Goal: Information Seeking & Learning: Learn about a topic

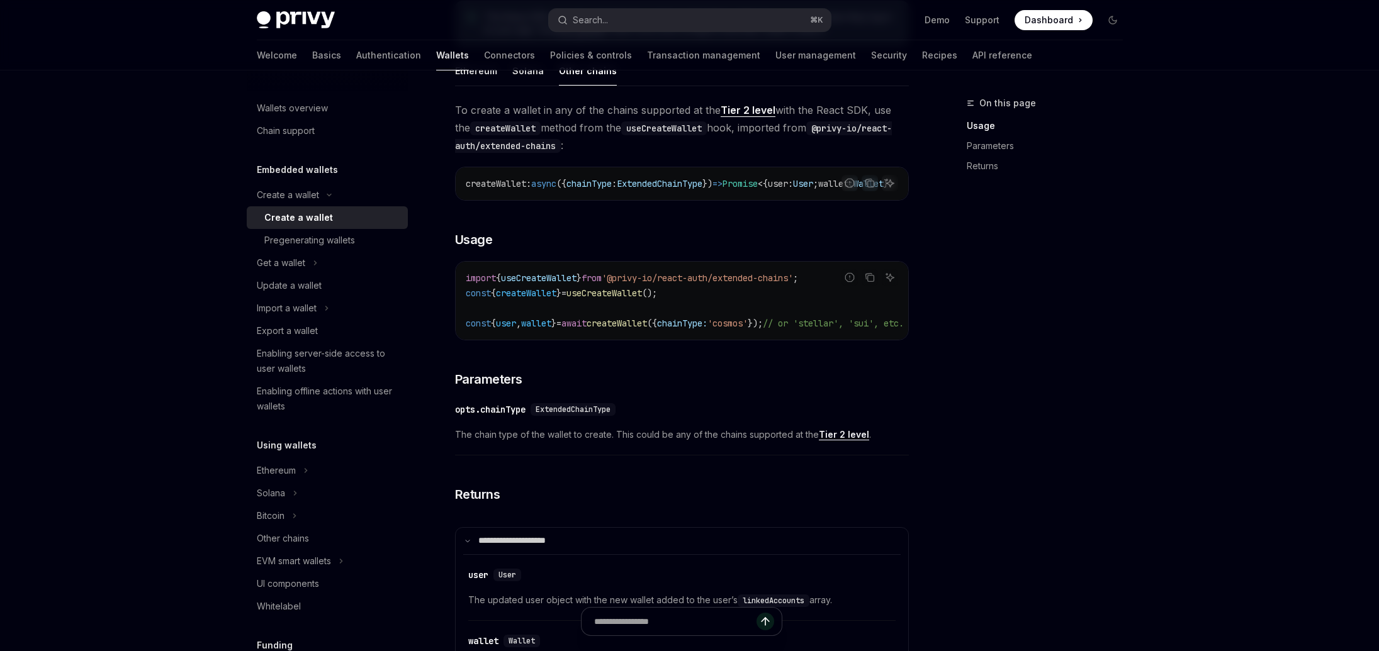
scroll to position [183, 0]
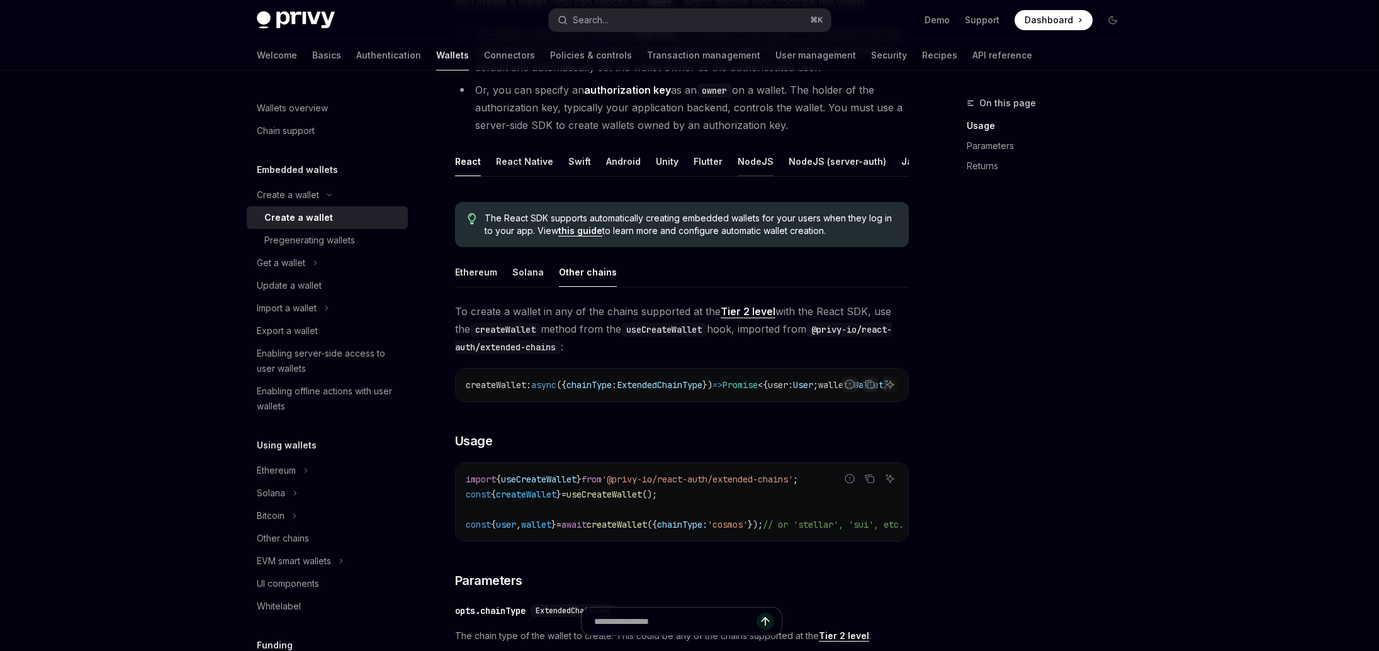
click at [752, 160] on div "NodeJS" at bounding box center [756, 162] width 36 height 30
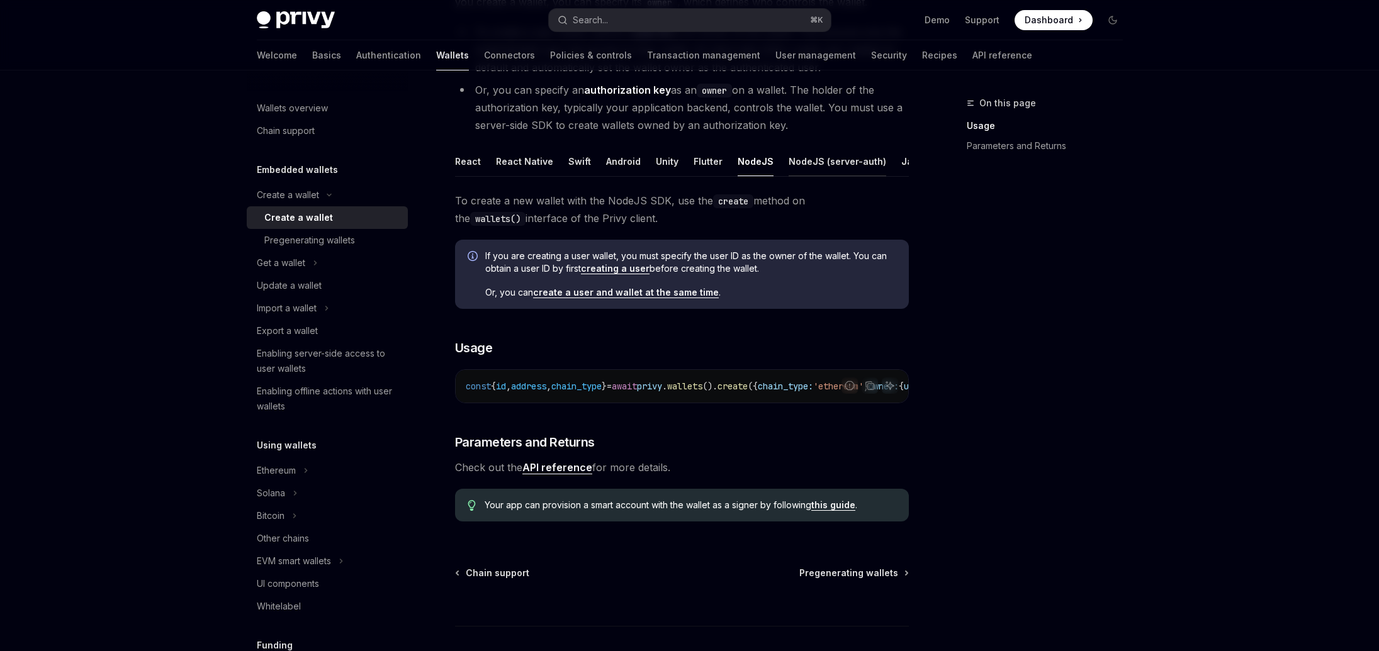
click at [792, 162] on div "NodeJS (server-auth)" at bounding box center [838, 162] width 98 height 30
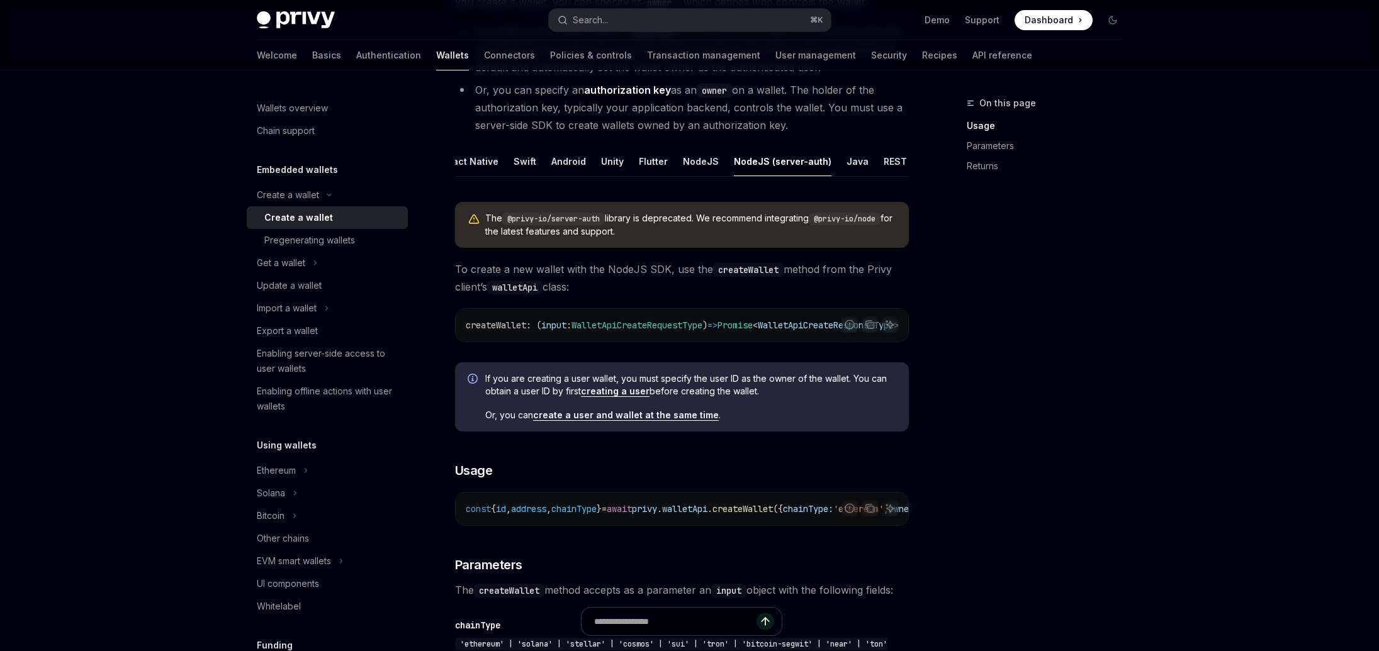
scroll to position [0, 86]
click at [829, 160] on ul "React React Native Swift Android Unity Flutter NodeJS NodeJS (server-auth) Java…" at bounding box center [682, 162] width 454 height 30
click at [853, 157] on div "REST API" at bounding box center [873, 162] width 40 height 30
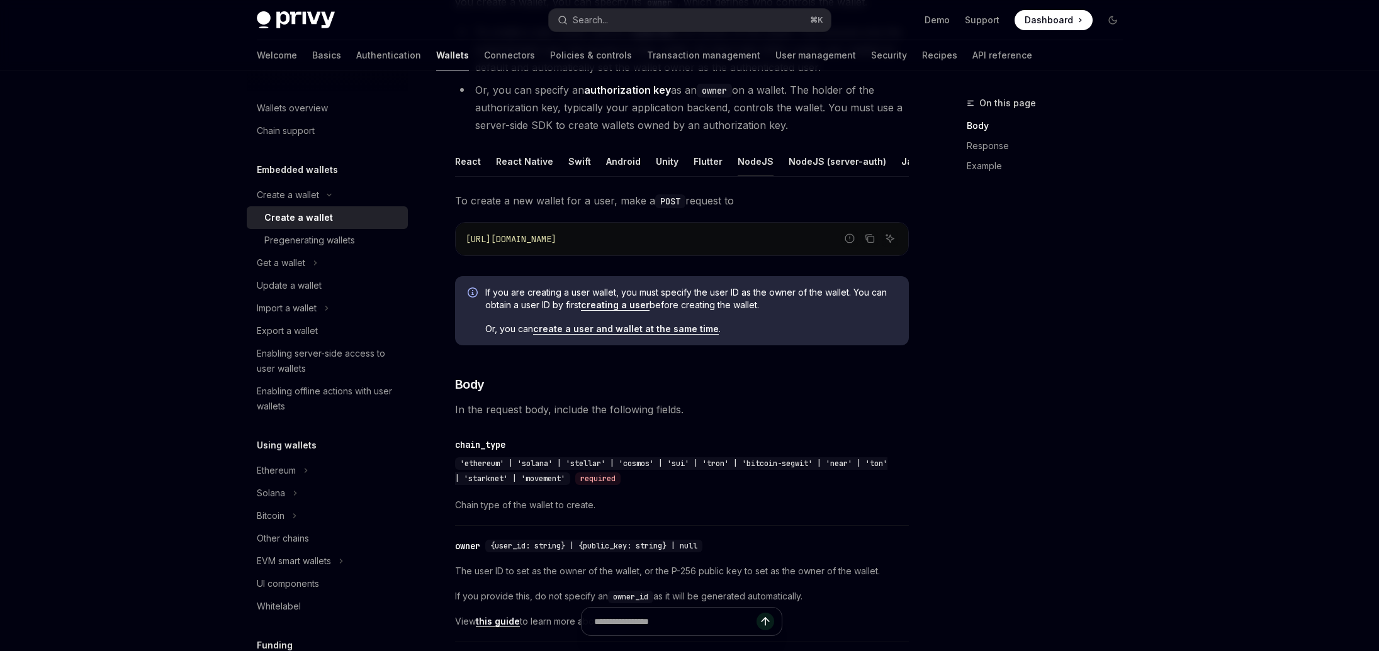
click at [738, 160] on div "NodeJS" at bounding box center [756, 162] width 36 height 30
type textarea "*"
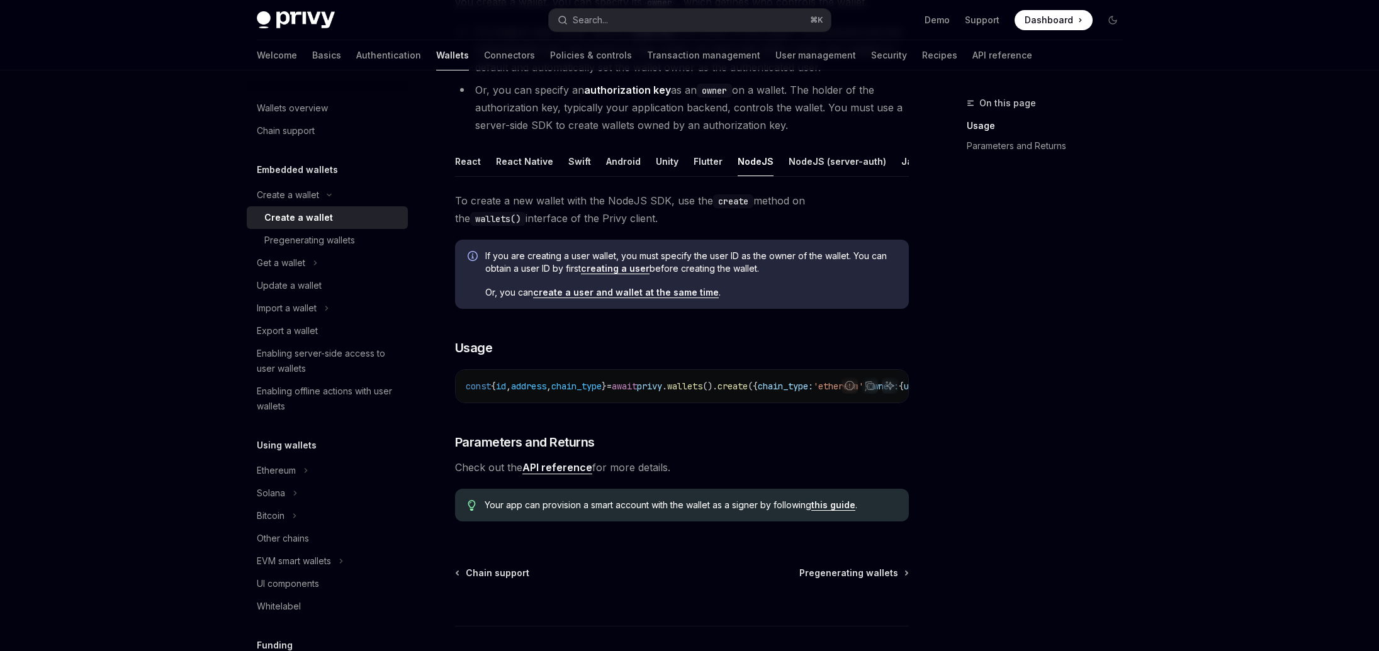
drag, startPoint x: 599, startPoint y: 417, endPoint x: 696, endPoint y: 422, distance: 97.7
click at [696, 422] on div "To create a new wallet with the NodeJS SDK, use the create method on the wallet…" at bounding box center [682, 362] width 454 height 340
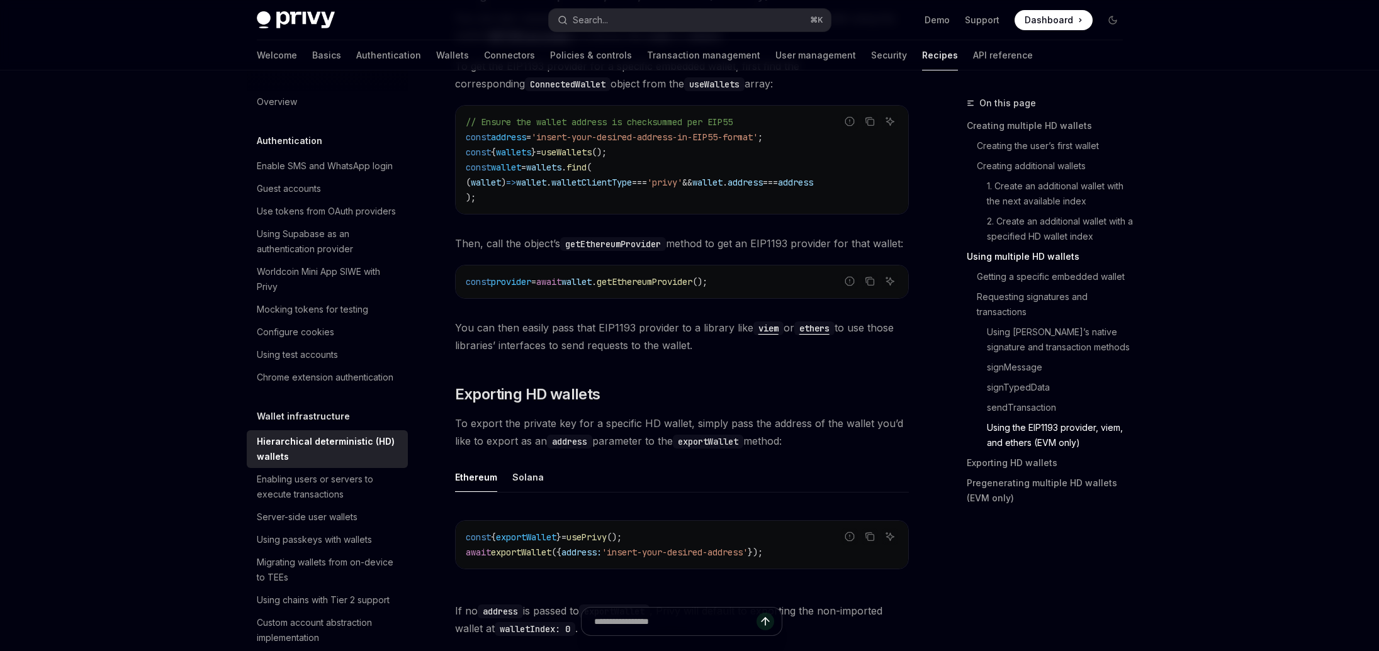
scroll to position [16, 0]
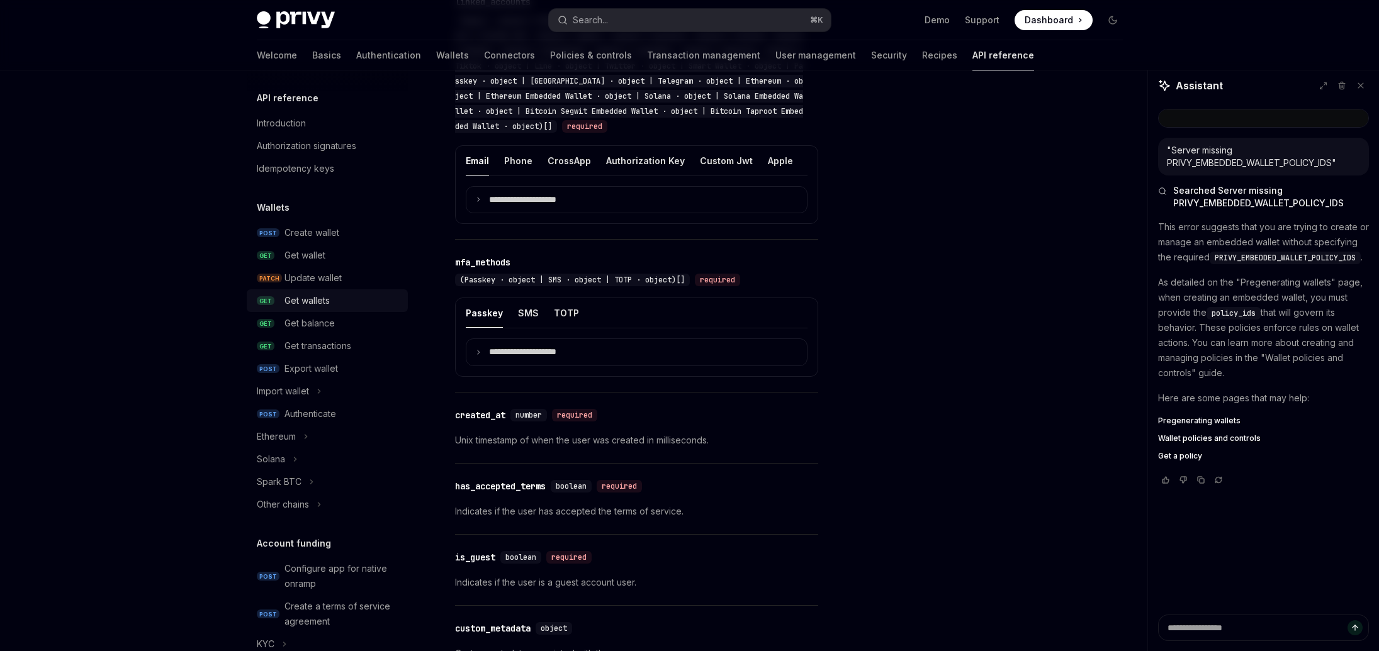
scroll to position [20, 0]
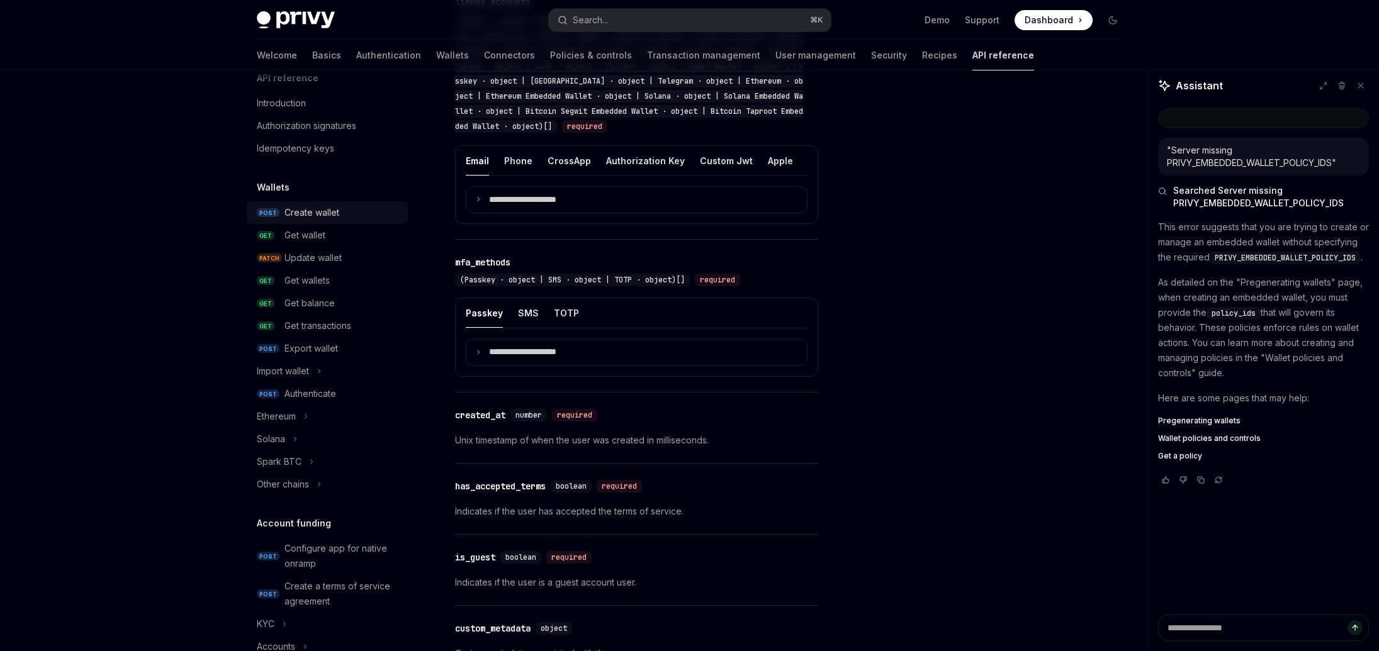
click at [318, 220] on div "Create wallet" at bounding box center [311, 212] width 55 height 15
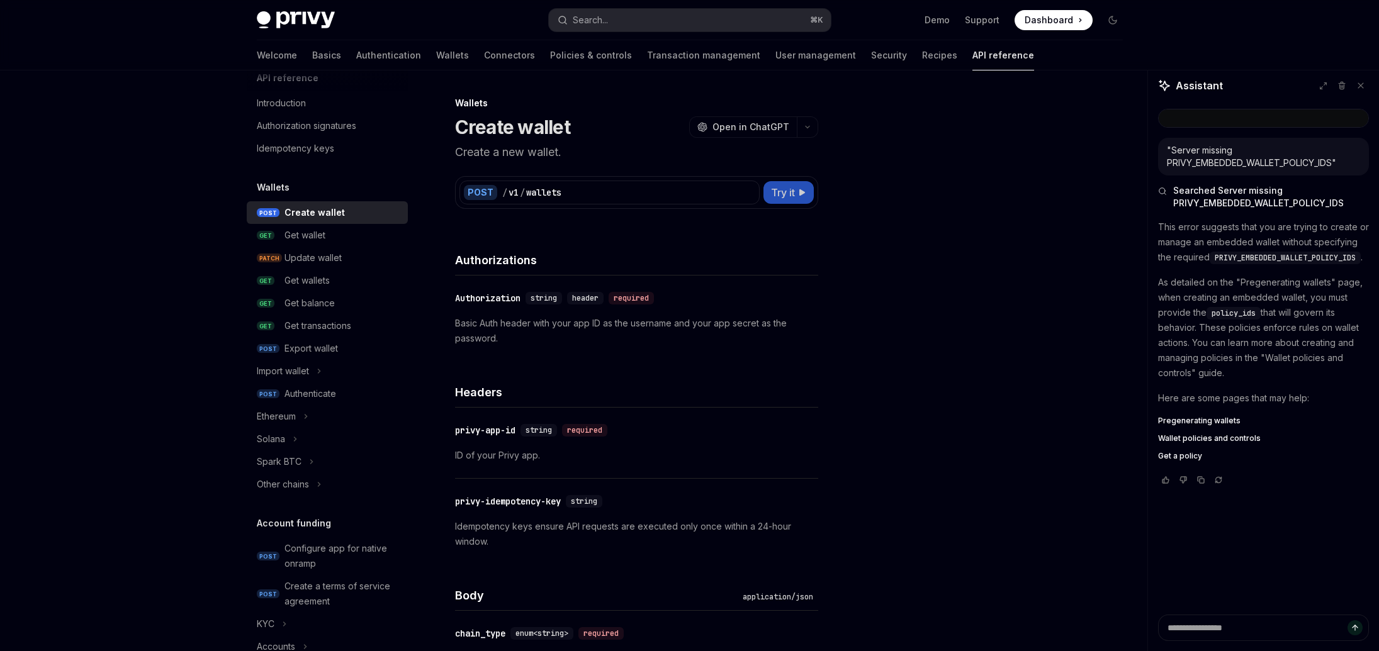
click at [801, 194] on icon at bounding box center [803, 193] width 8 height 8
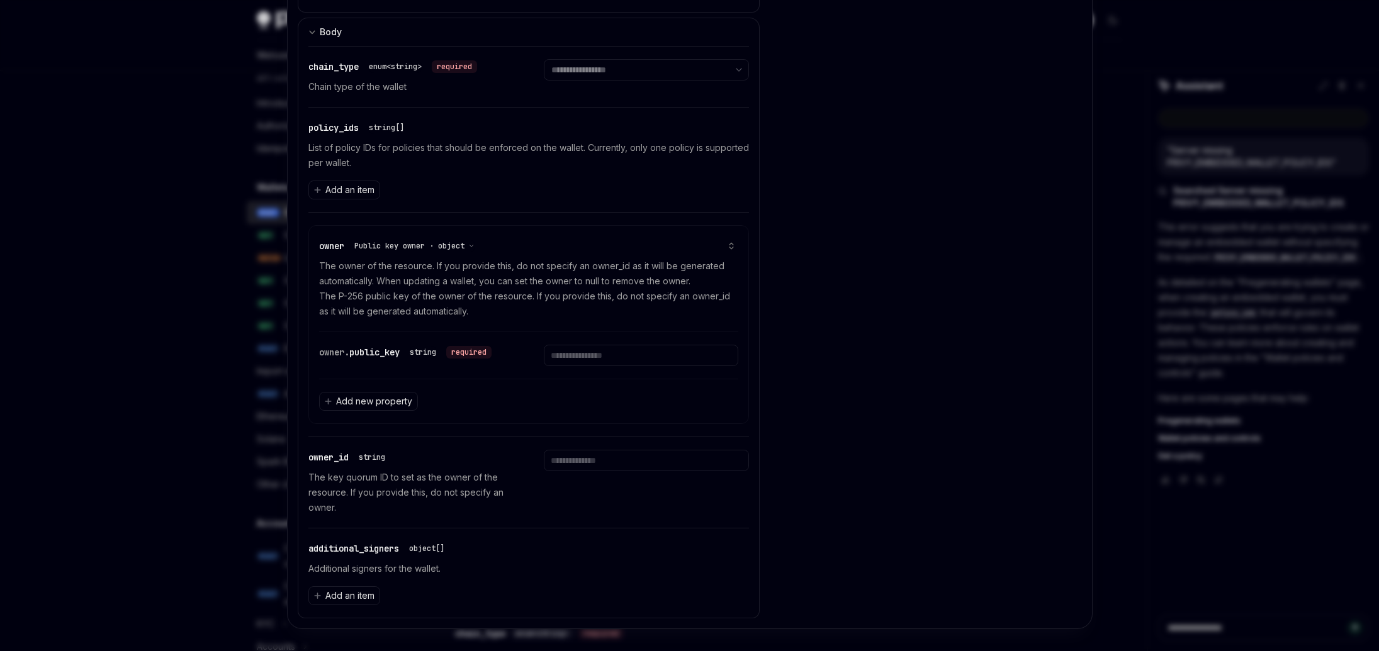
scroll to position [415, 0]
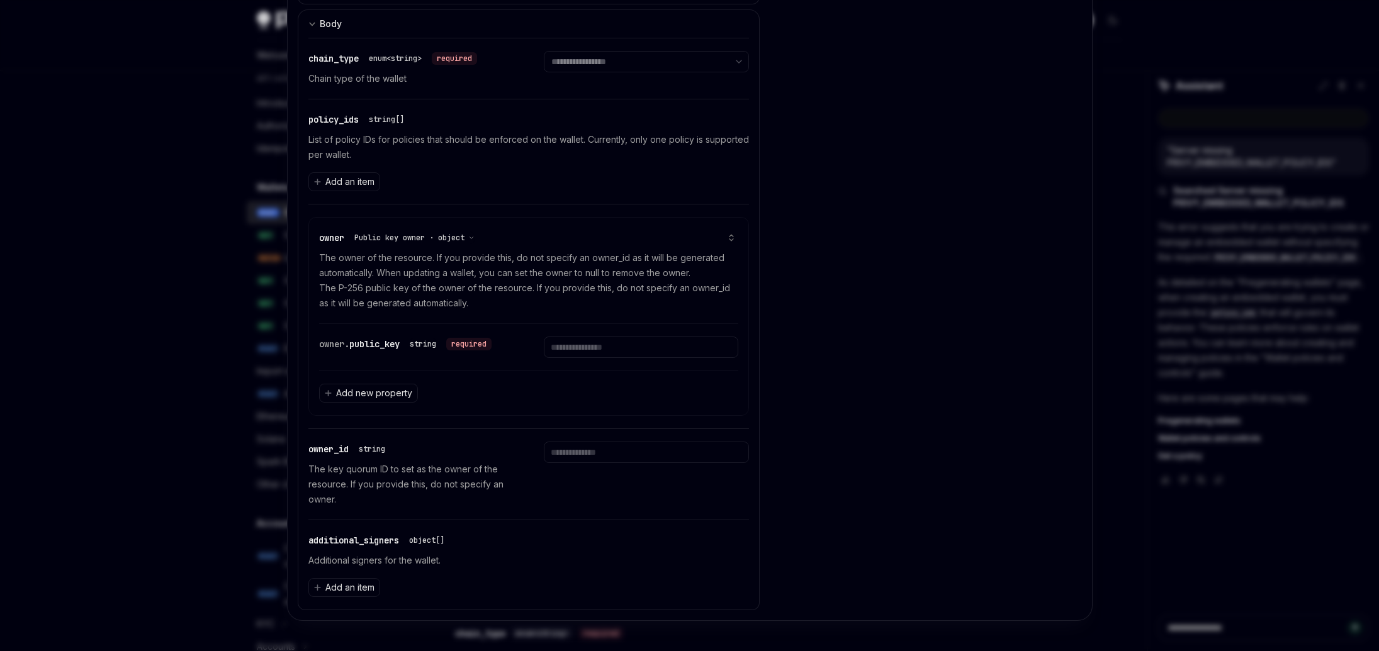
click at [189, 346] on div at bounding box center [689, 325] width 1379 height 651
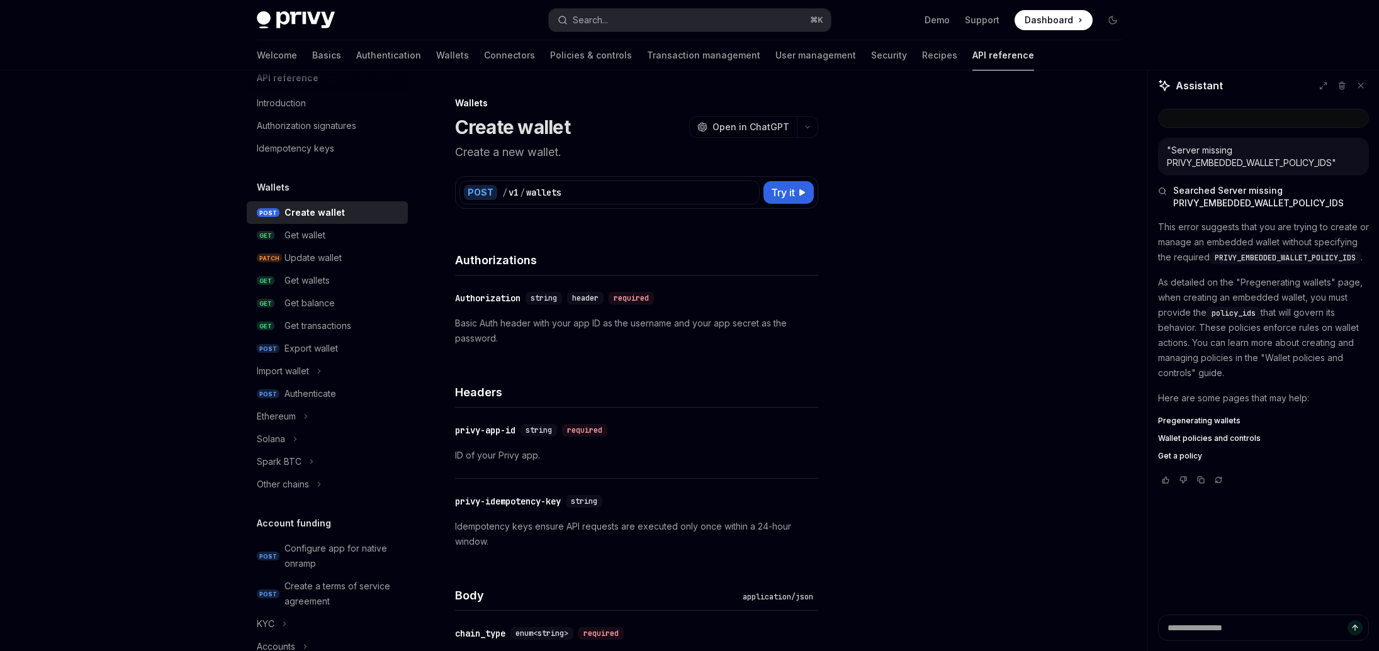
scroll to position [37, 0]
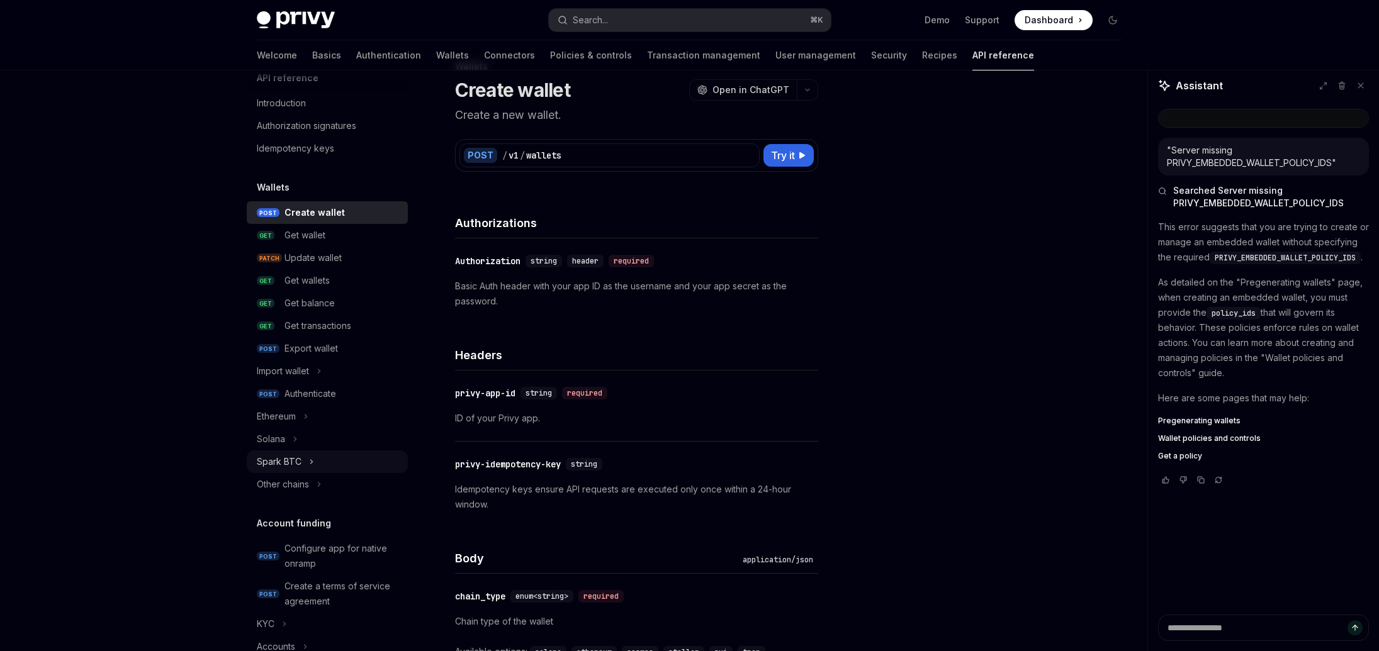
click at [350, 458] on button "Spark BTC" at bounding box center [327, 462] width 161 height 23
type textarea "*"
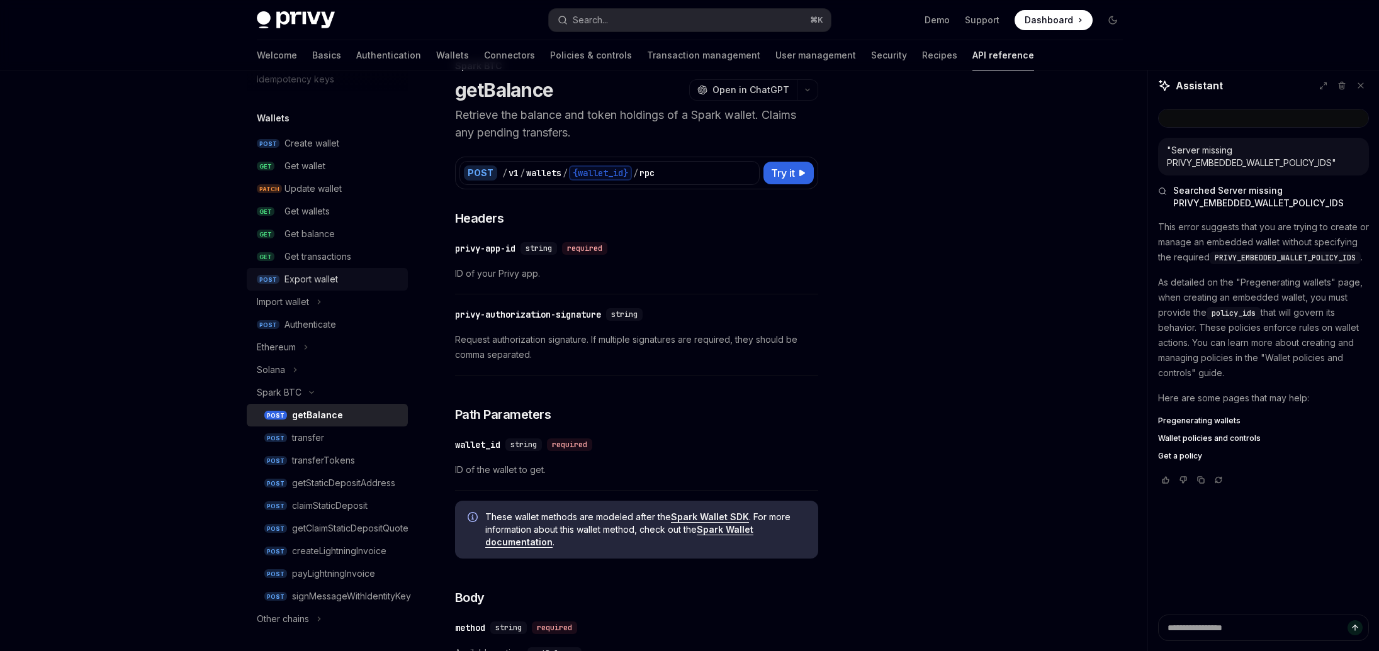
scroll to position [73, 0]
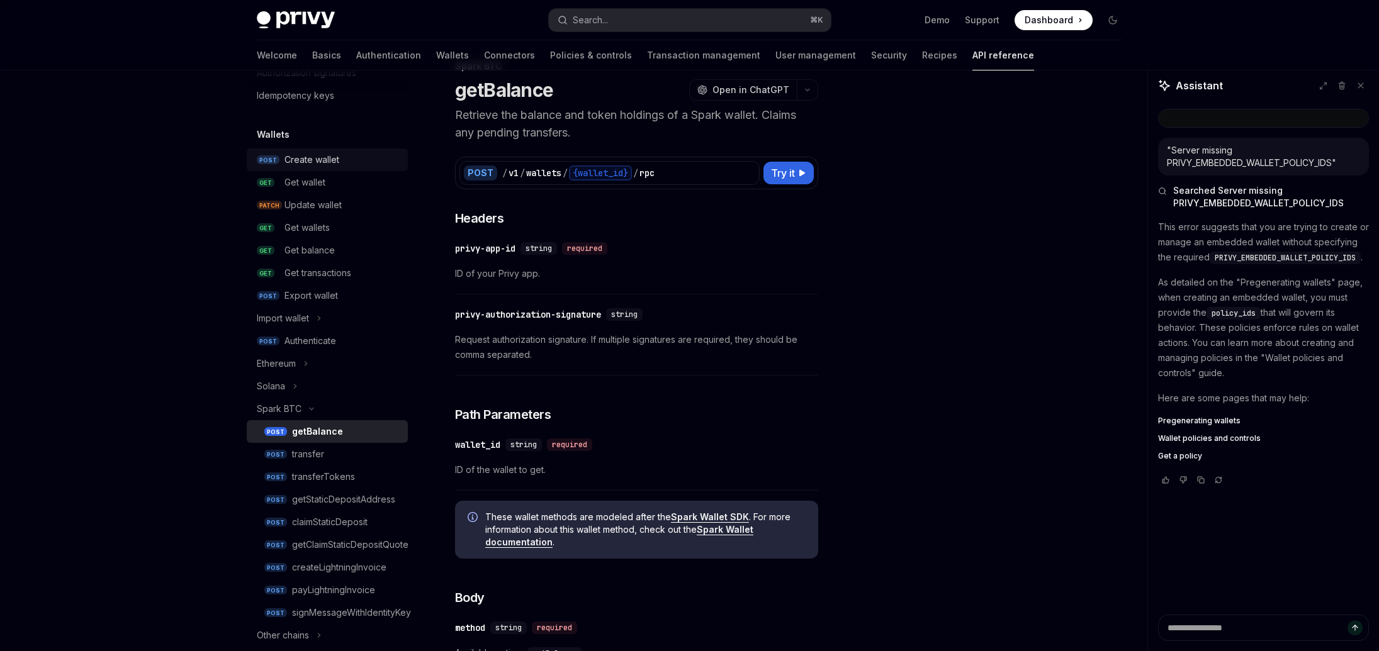
click at [310, 162] on div "Create wallet" at bounding box center [311, 159] width 55 height 15
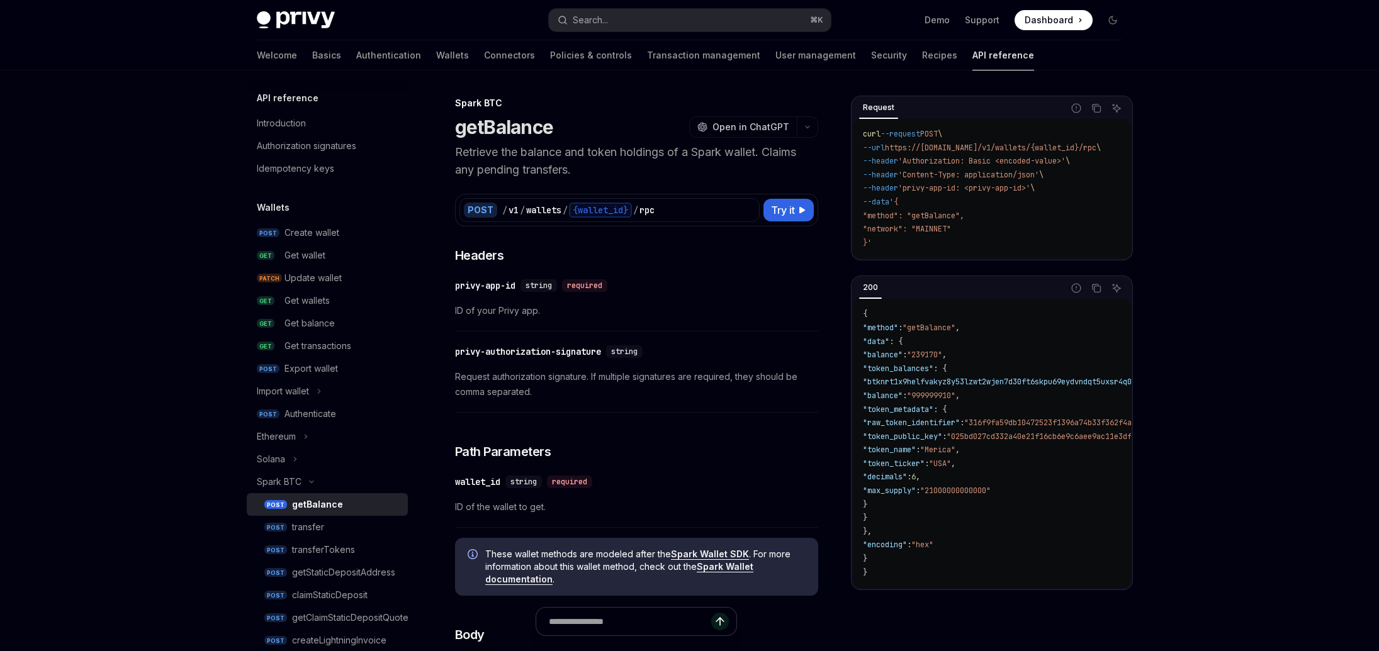
scroll to position [37, 0]
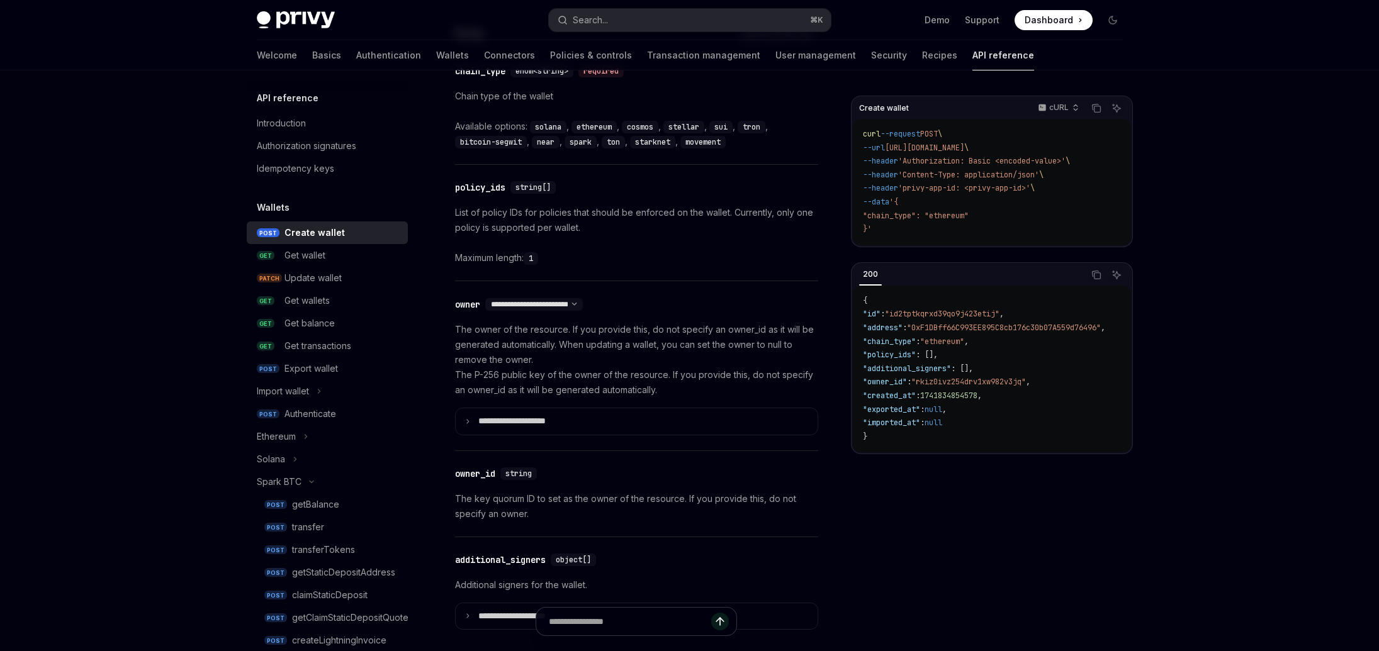
scroll to position [869, 0]
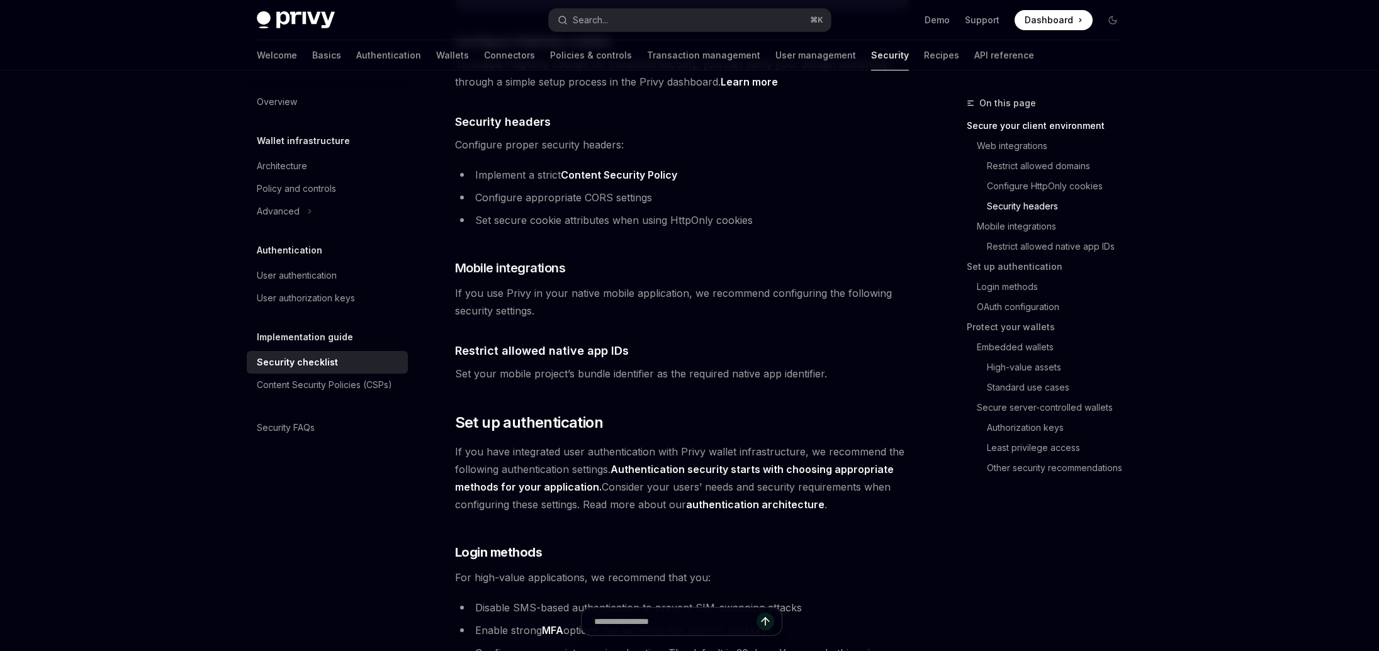
type textarea "*"
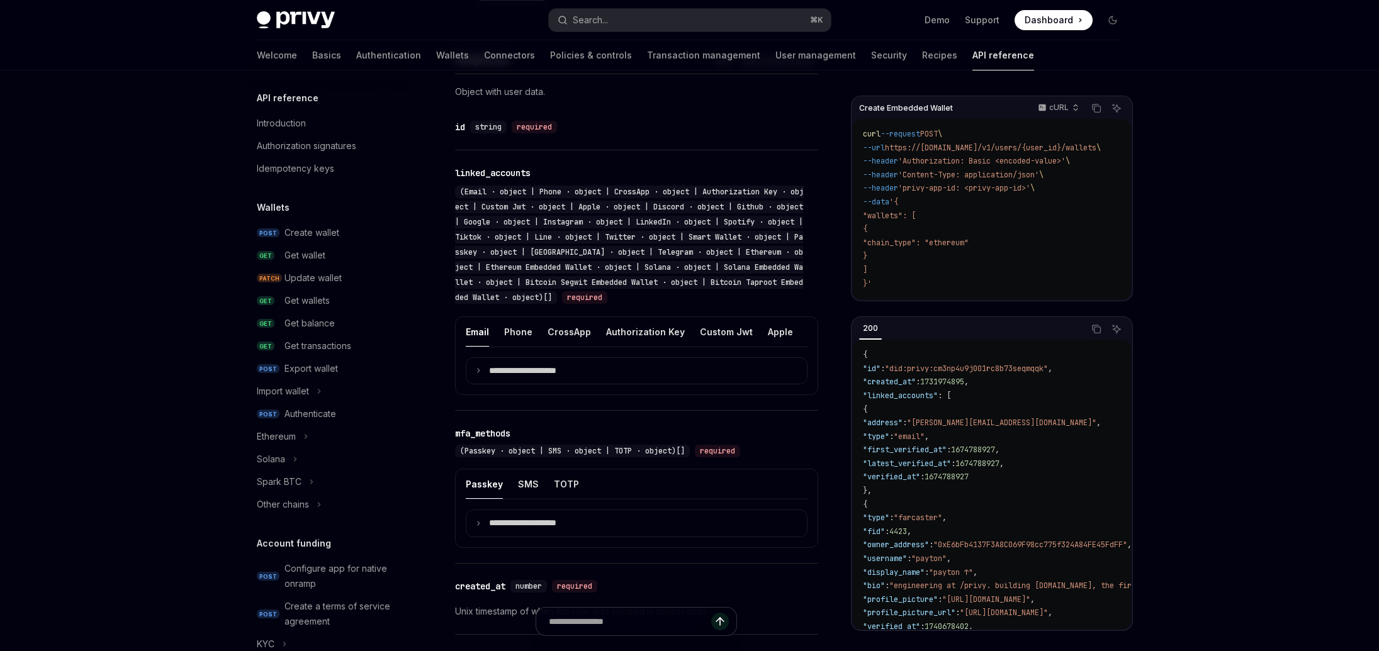
scroll to position [672, 0]
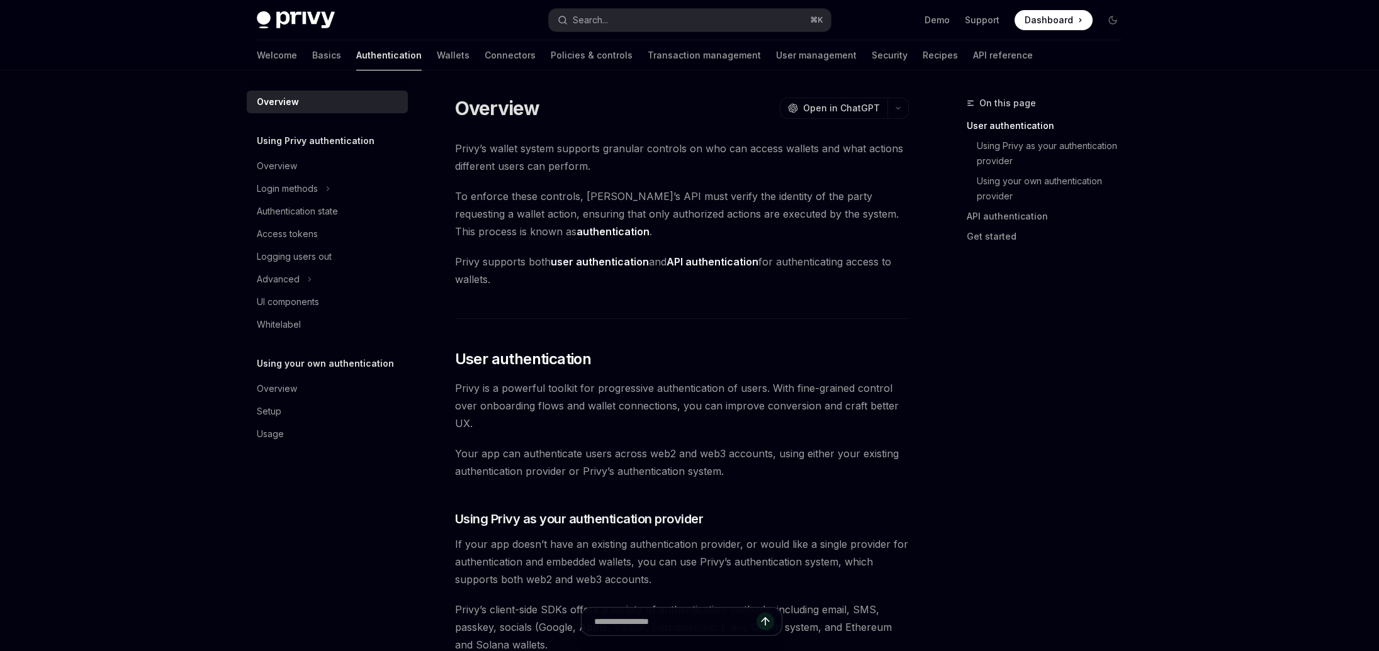
scroll to position [355, 0]
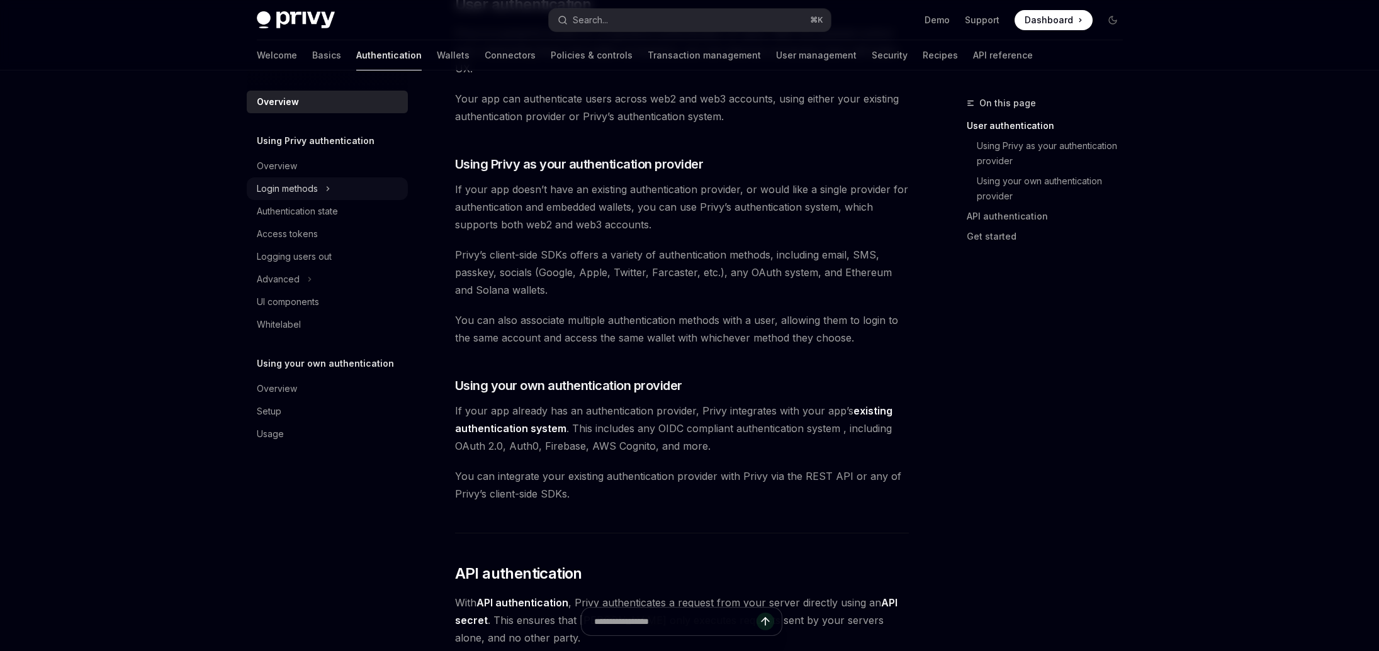
click at [330, 189] on icon "Toggle Login methods section" at bounding box center [327, 188] width 5 height 15
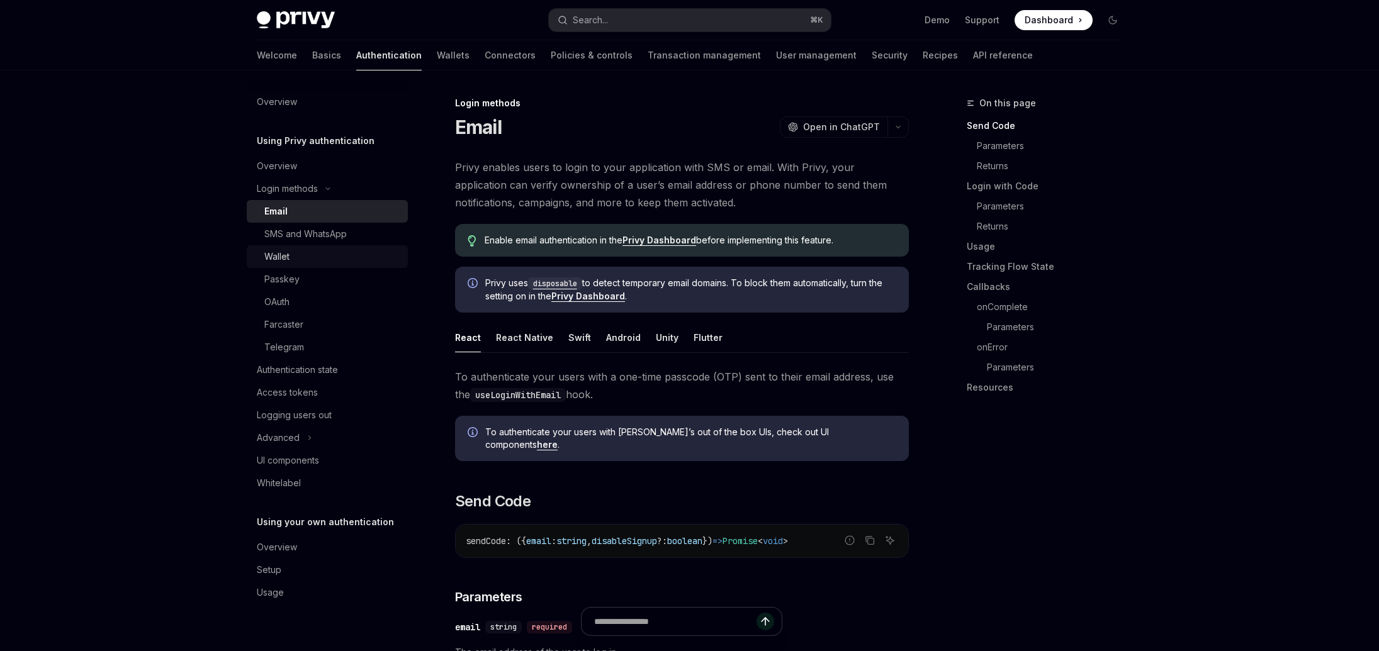
click at [280, 257] on div "Wallet" at bounding box center [276, 256] width 25 height 15
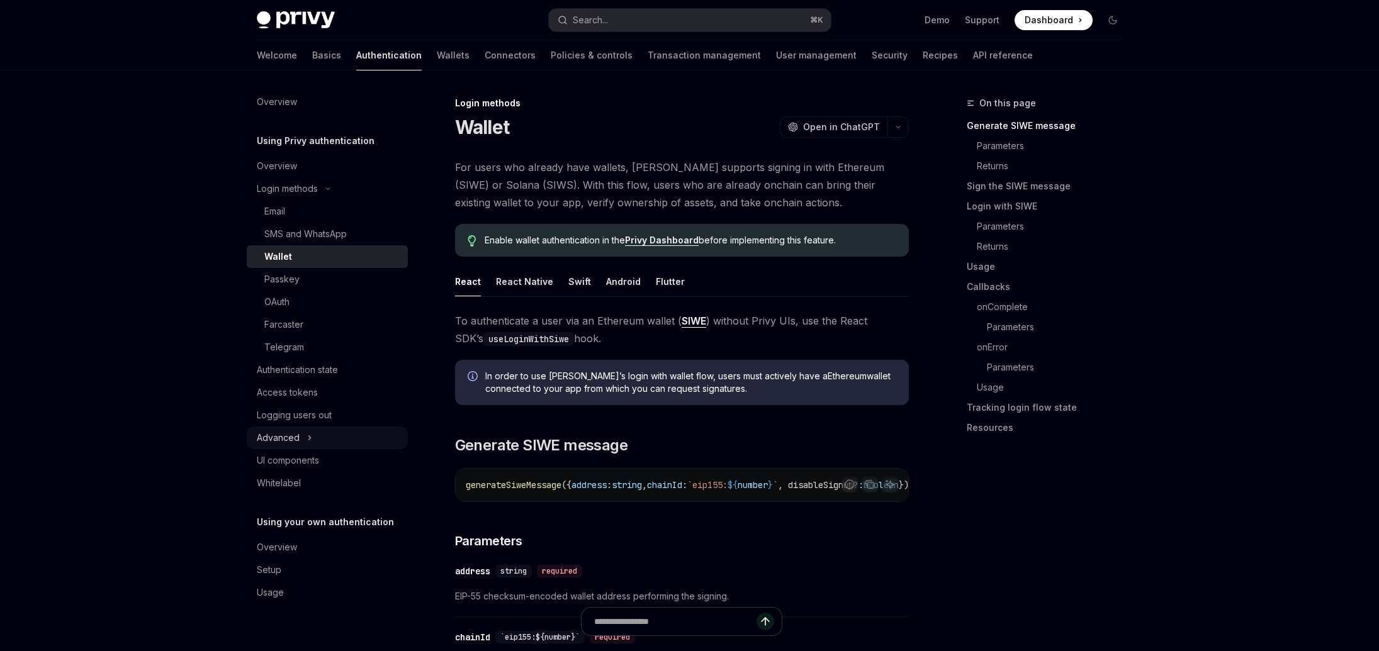
click at [283, 437] on div "Advanced" at bounding box center [278, 438] width 43 height 15
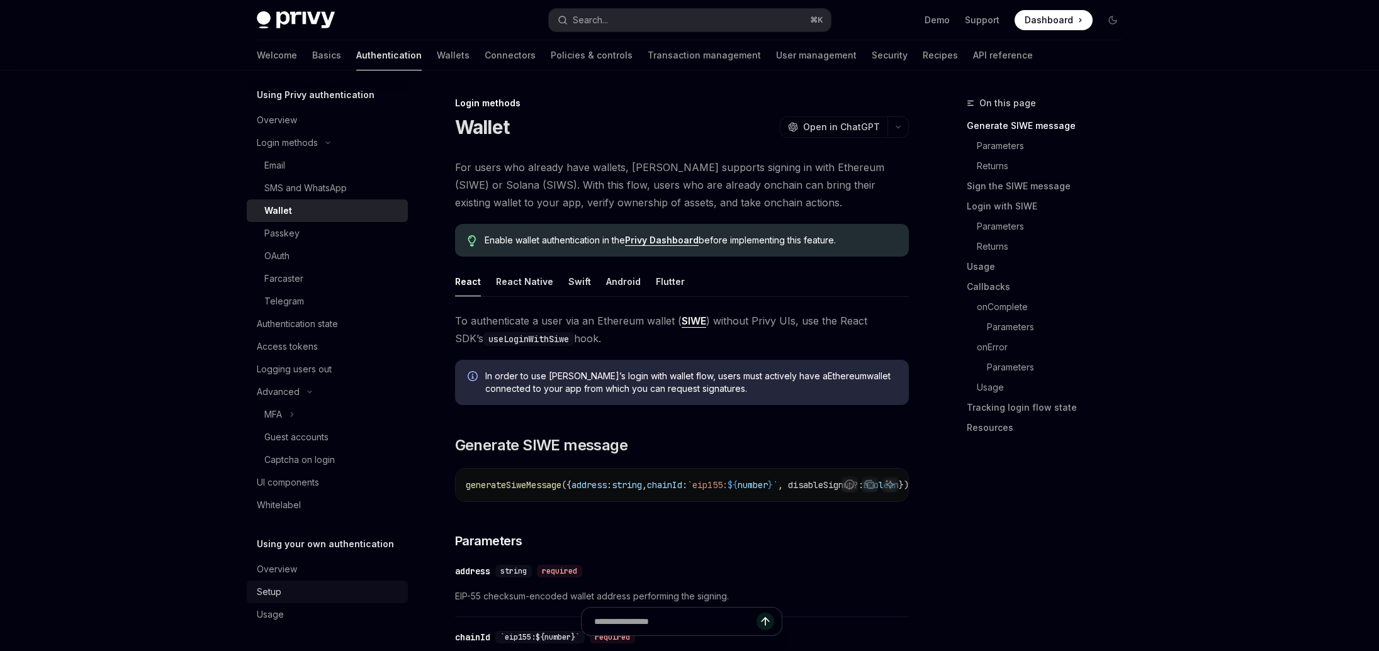
click at [264, 585] on div "Setup" at bounding box center [269, 592] width 25 height 15
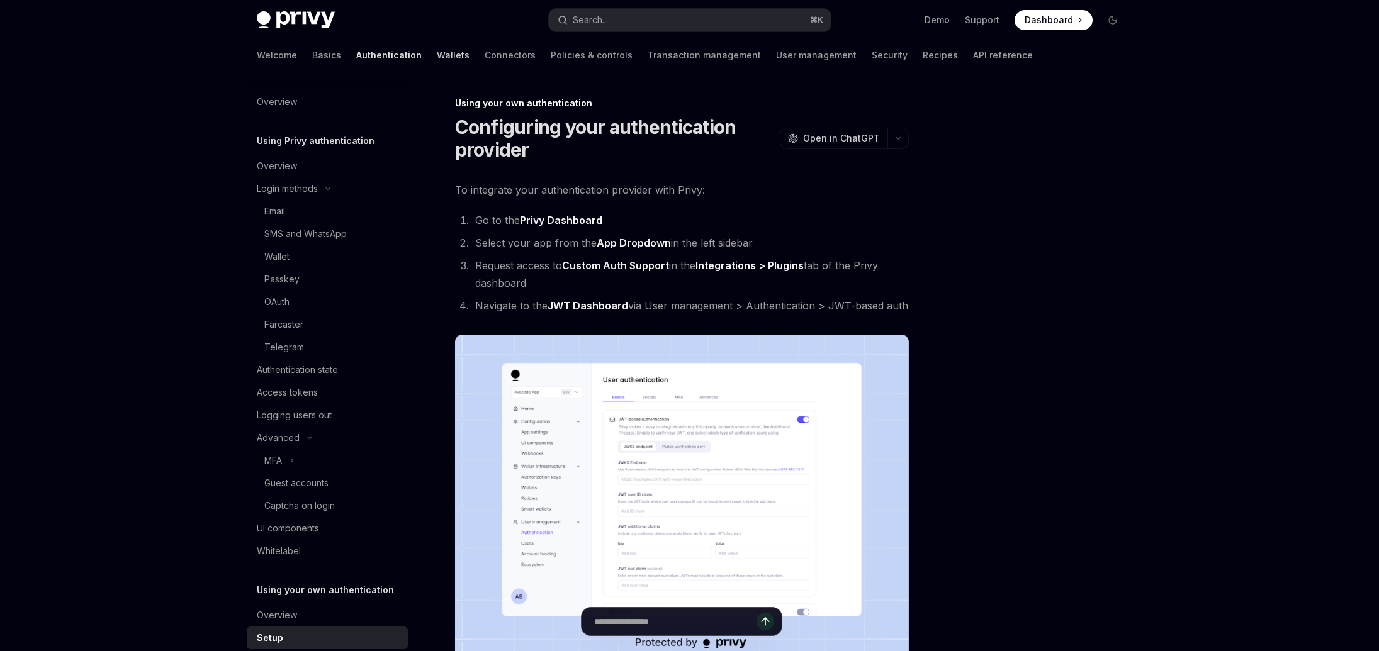
click at [437, 55] on link "Wallets" at bounding box center [453, 55] width 33 height 30
type textarea "*"
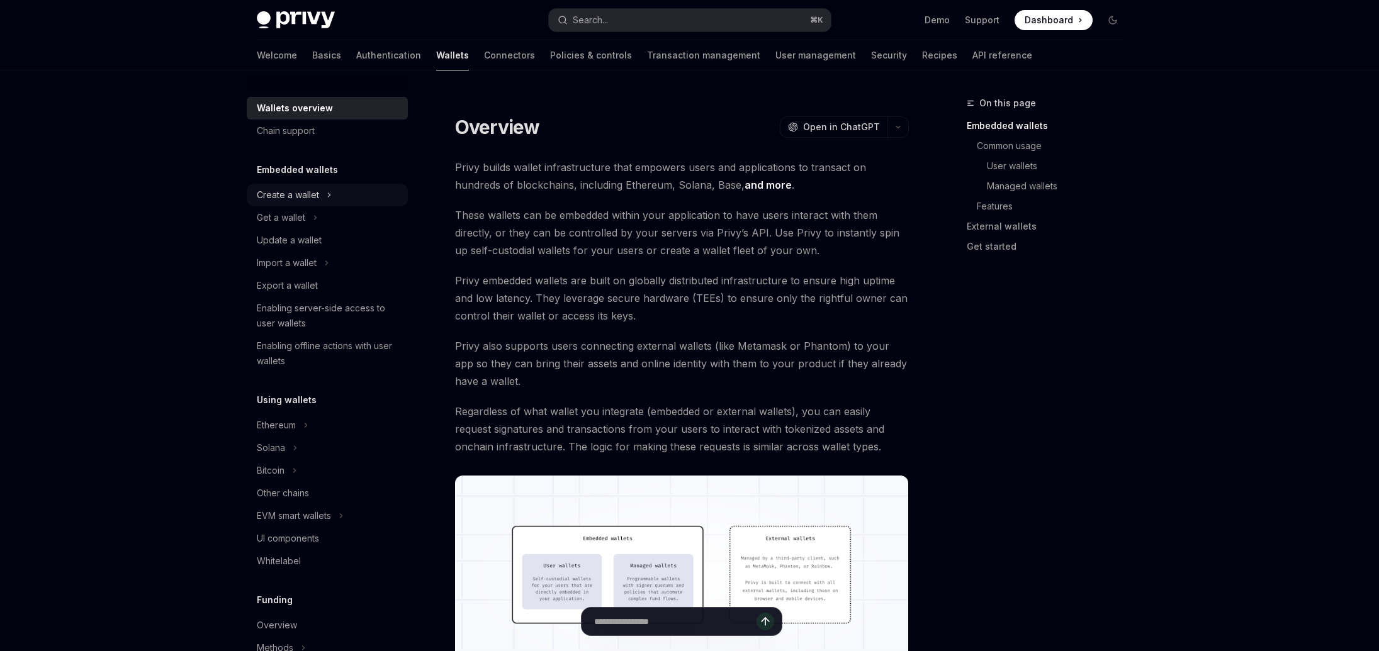
click at [314, 192] on div "Create a wallet" at bounding box center [288, 195] width 62 height 15
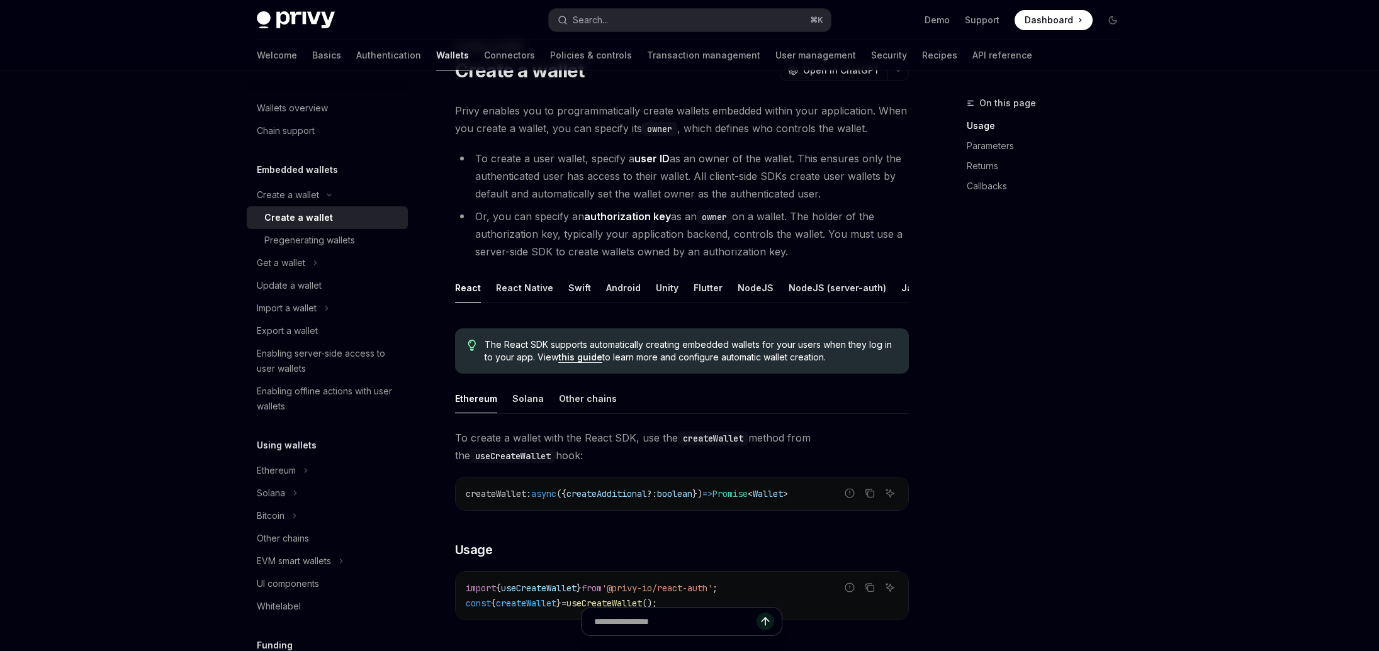
scroll to position [65, 0]
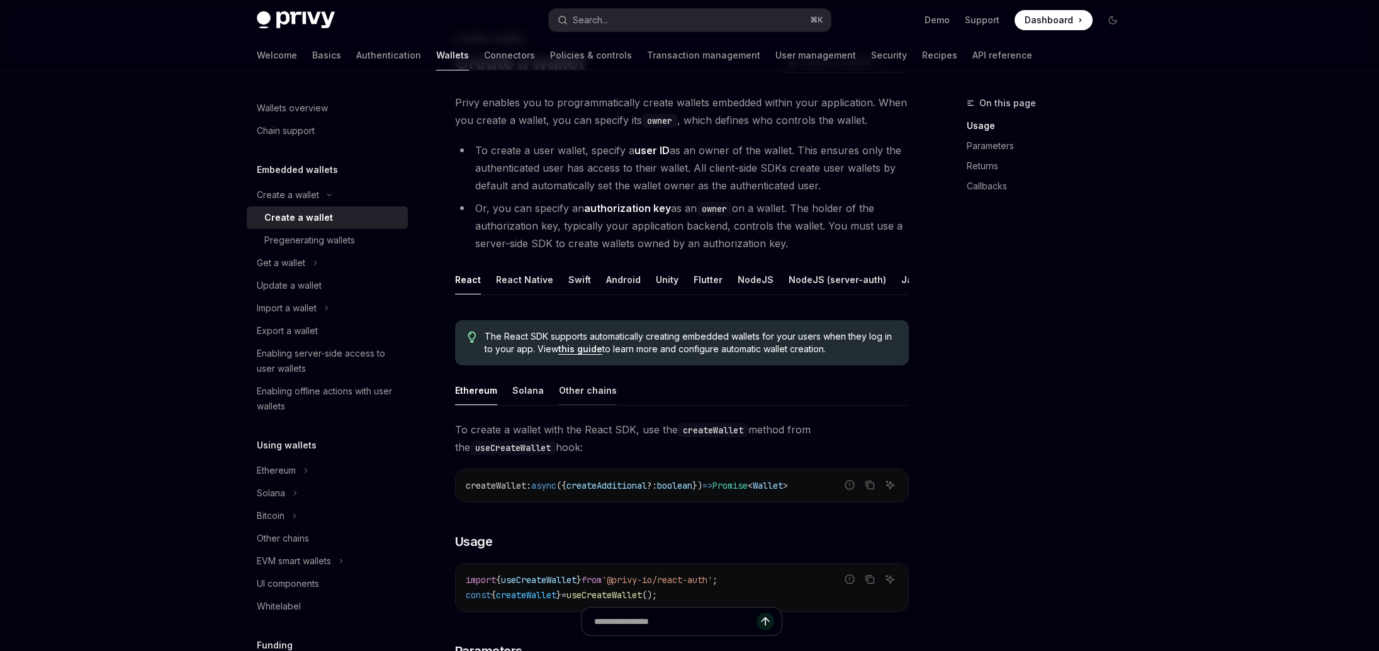
click at [590, 388] on div "Other chains" at bounding box center [588, 391] width 58 height 30
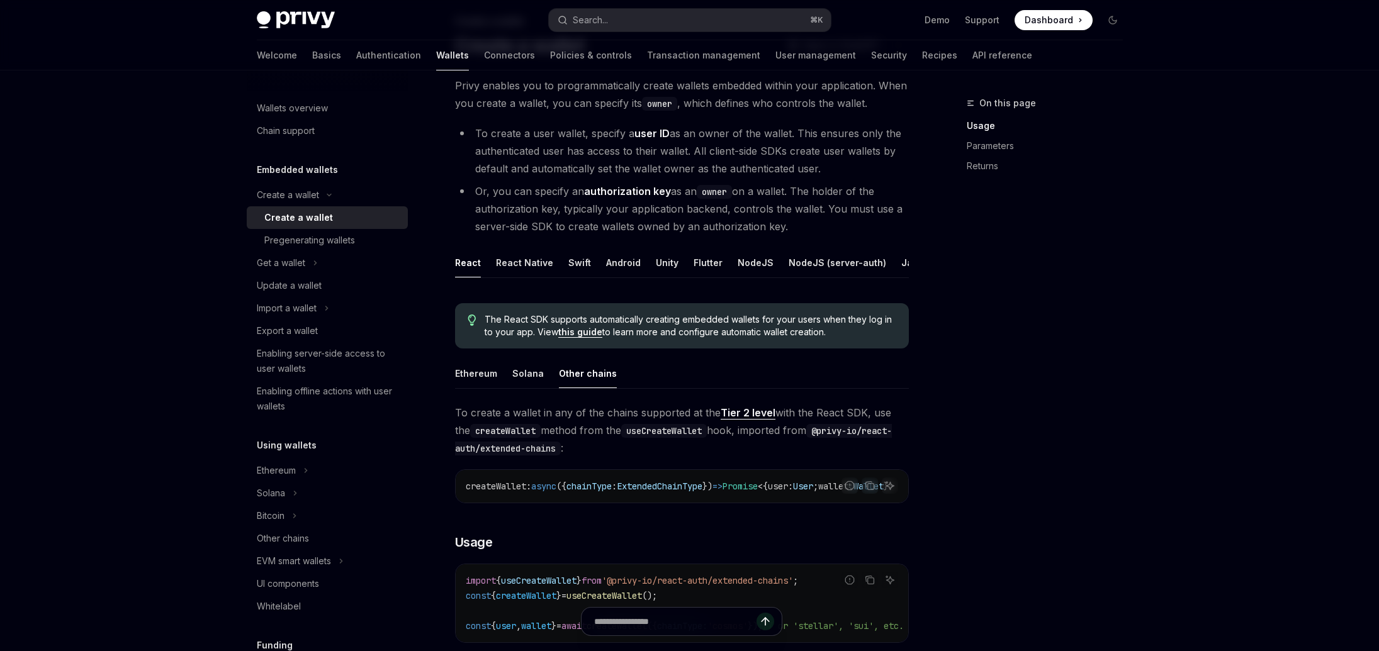
scroll to position [74, 0]
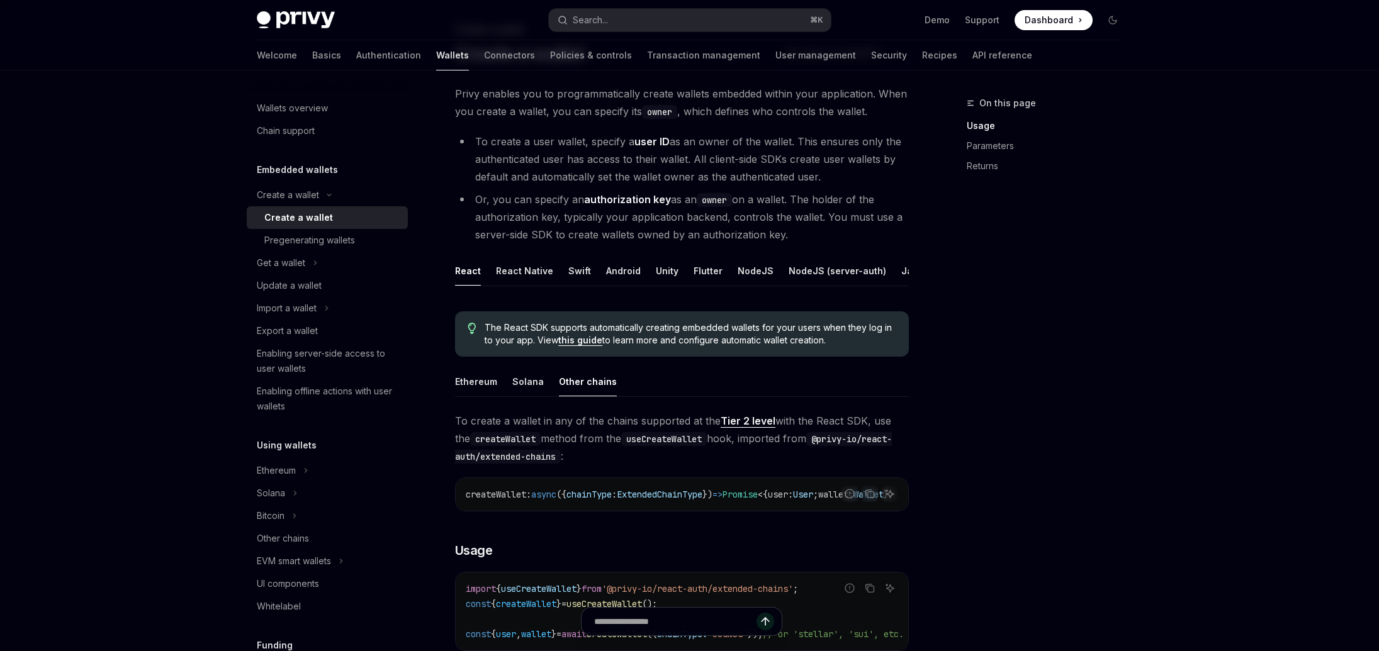
click at [674, 446] on code "useCreateWallet" at bounding box center [664, 439] width 86 height 14
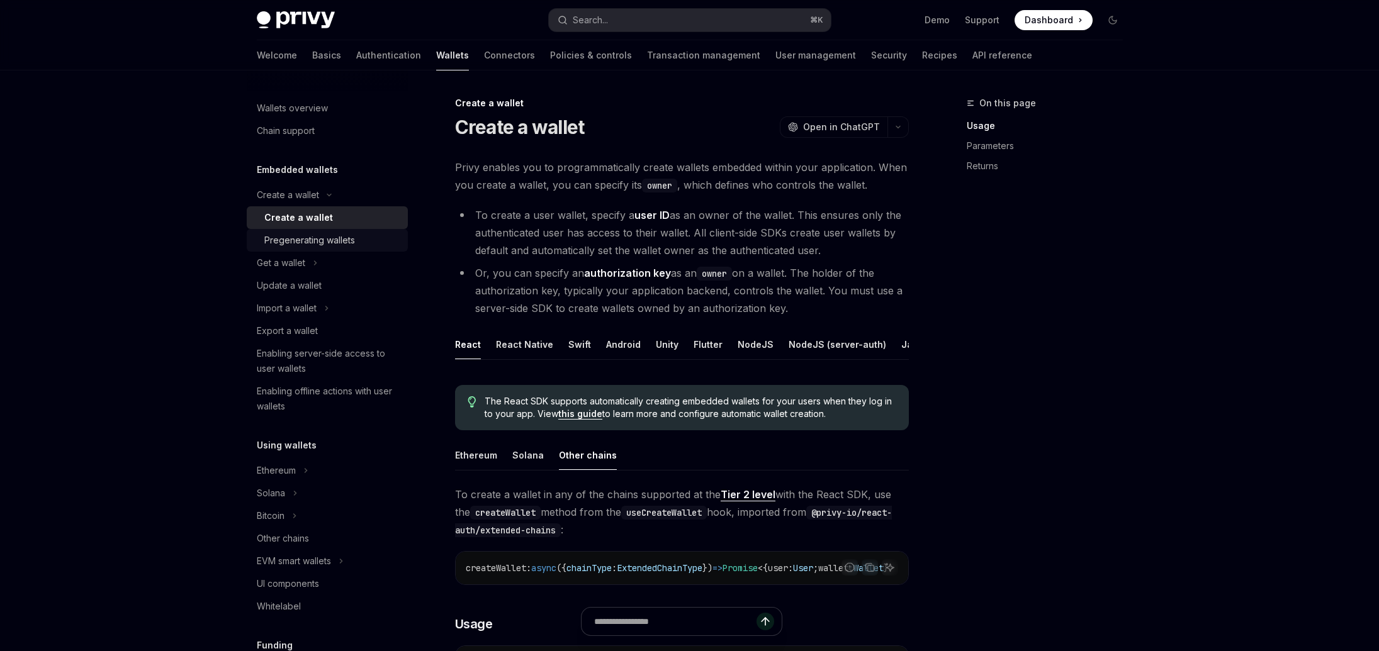
click at [320, 237] on div "Pregenerating wallets" at bounding box center [309, 240] width 91 height 15
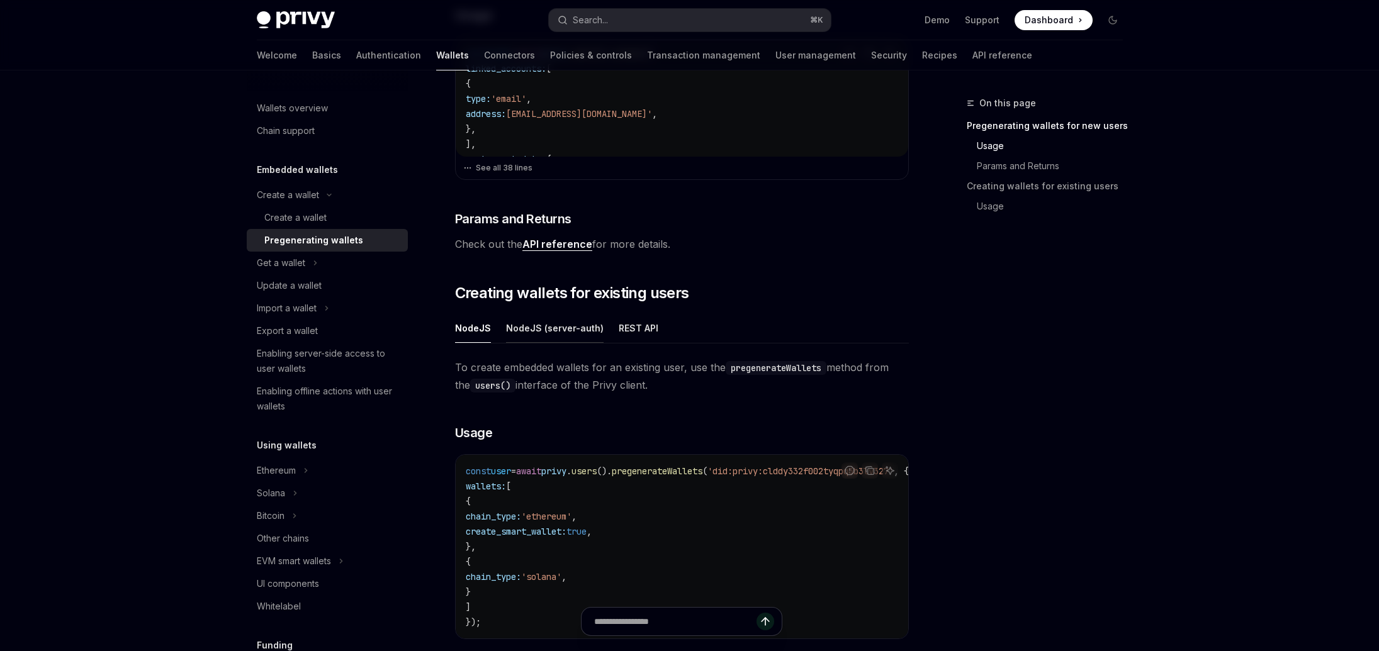
click at [560, 331] on div "NodeJS (server-auth)" at bounding box center [555, 328] width 98 height 30
type textarea "*"
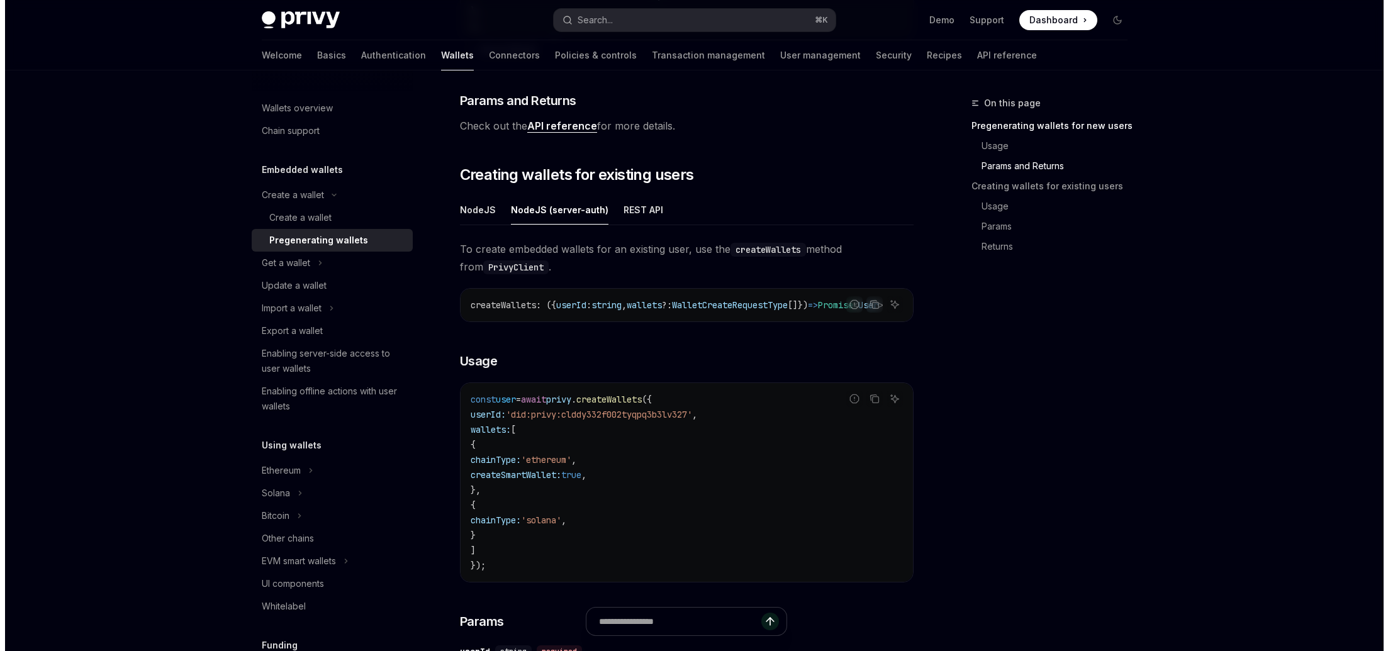
scroll to position [366, 0]
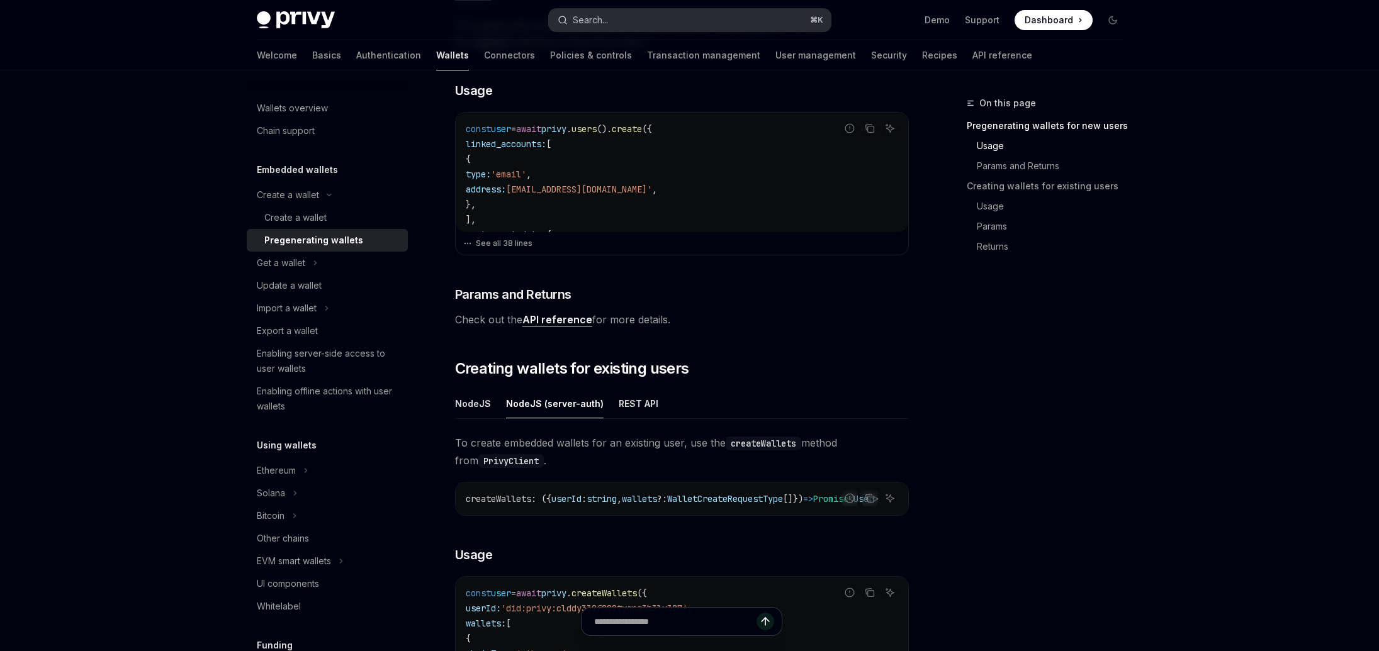
click at [650, 13] on button "Search... ⌘ K" at bounding box center [690, 20] width 282 height 23
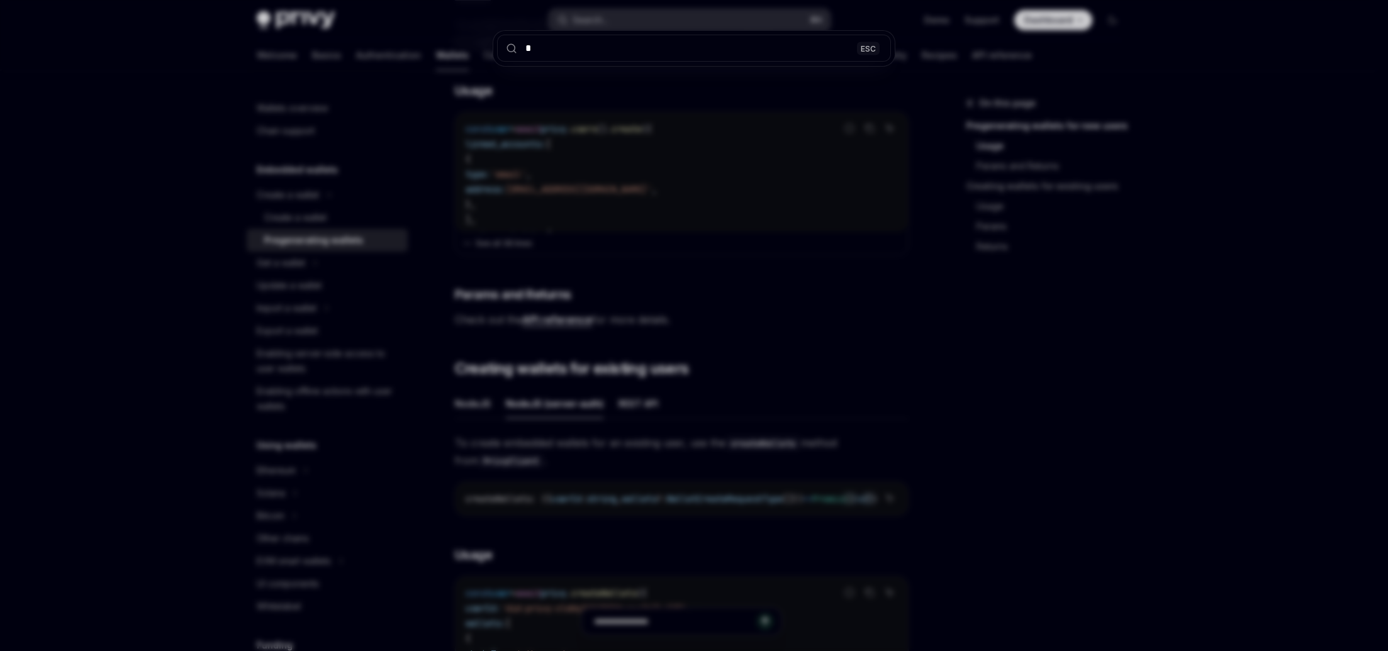
type input "**"
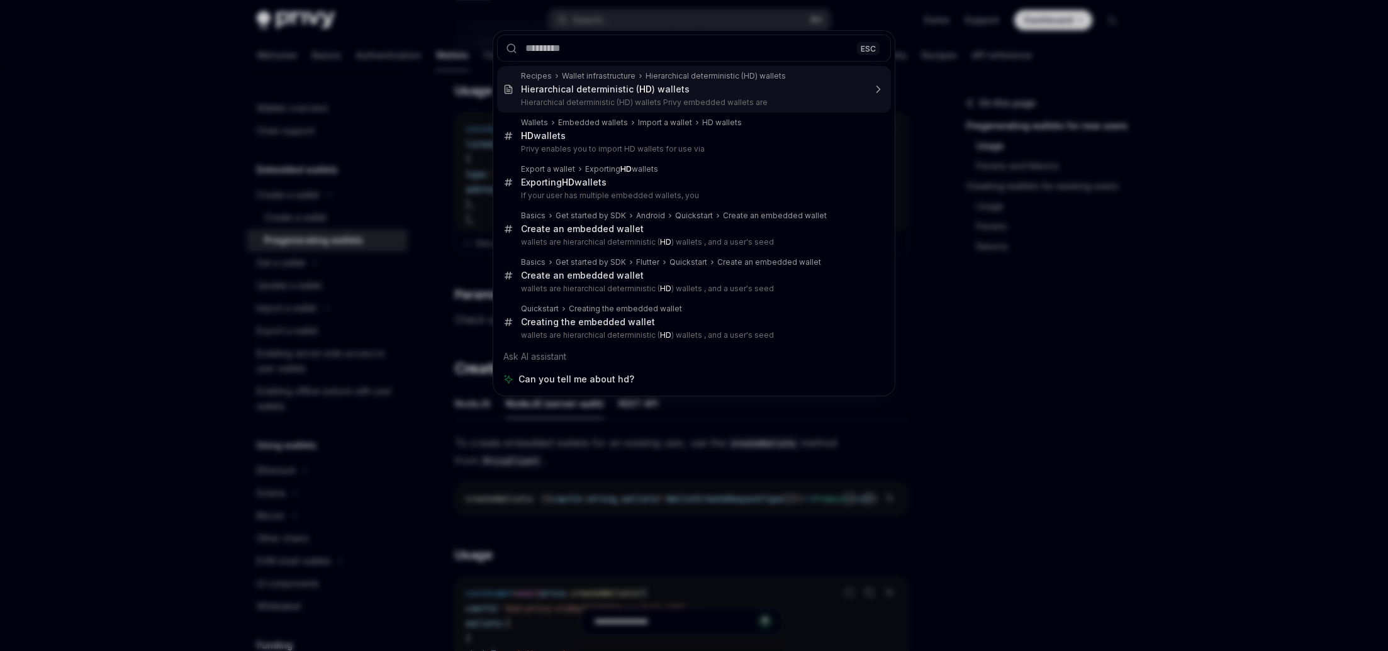
type textarea "*"
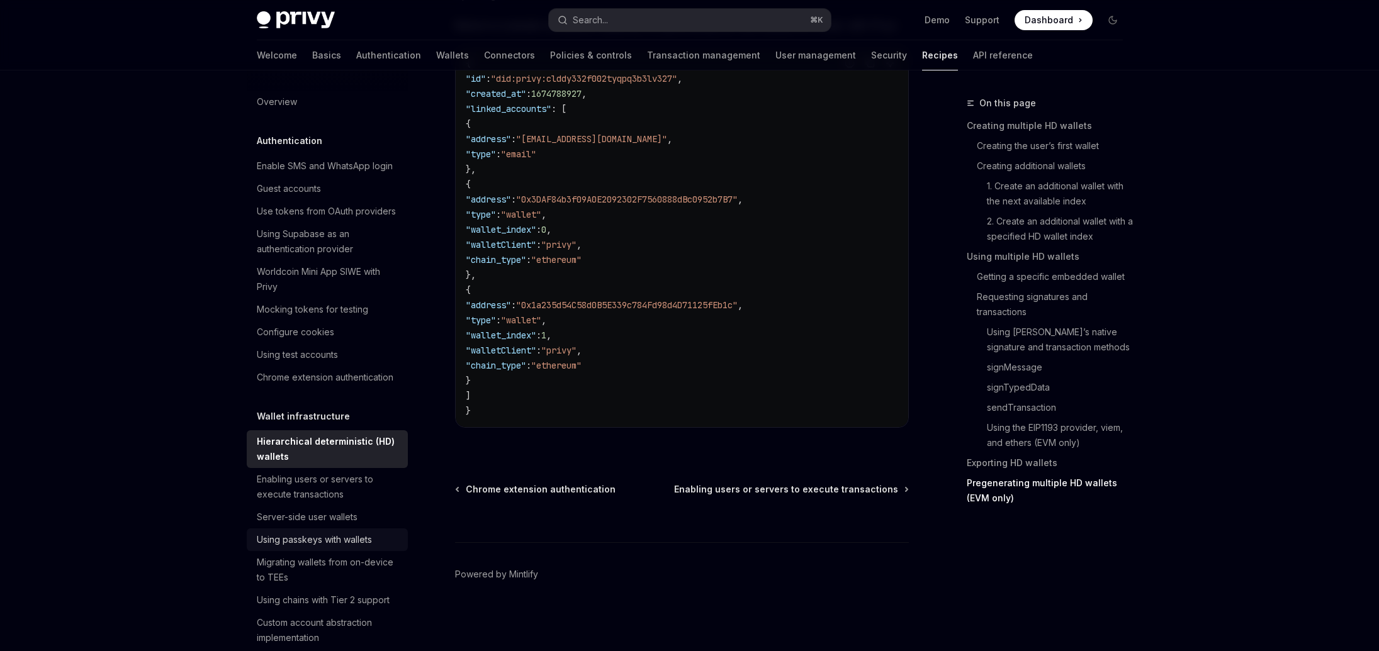
scroll to position [8, 0]
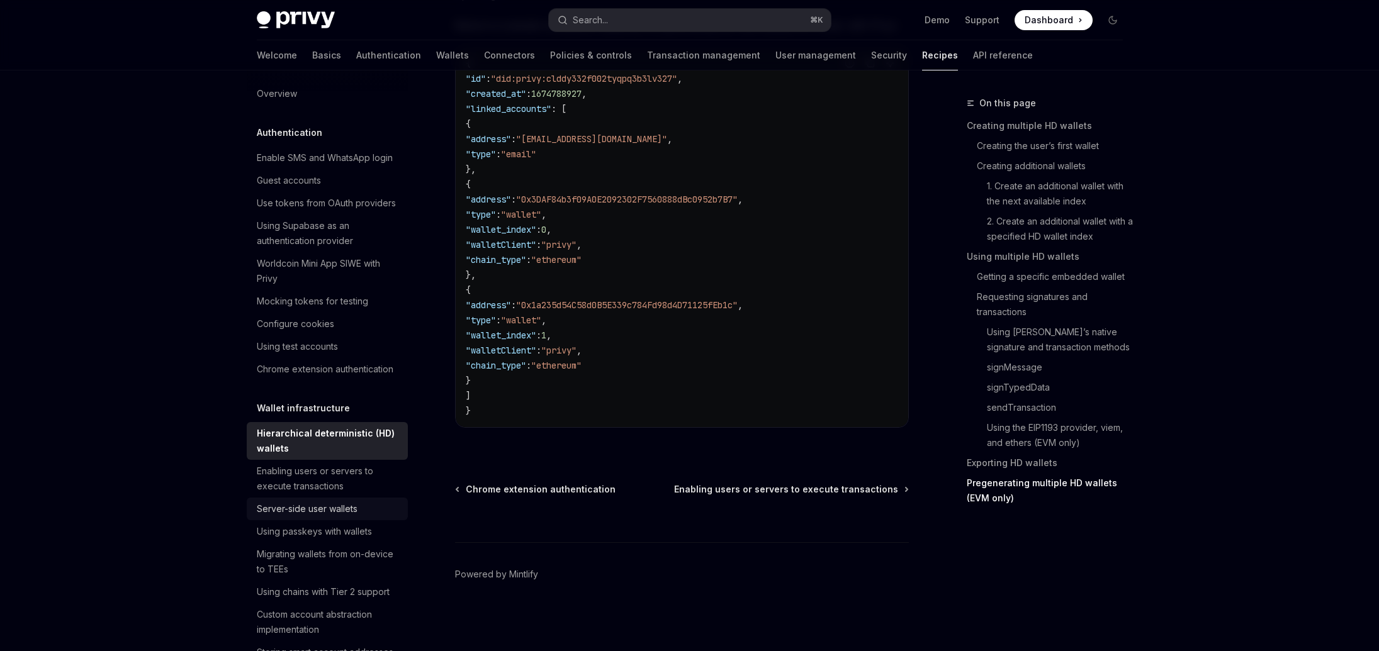
click at [328, 517] on div "Server-side user wallets" at bounding box center [307, 509] width 101 height 15
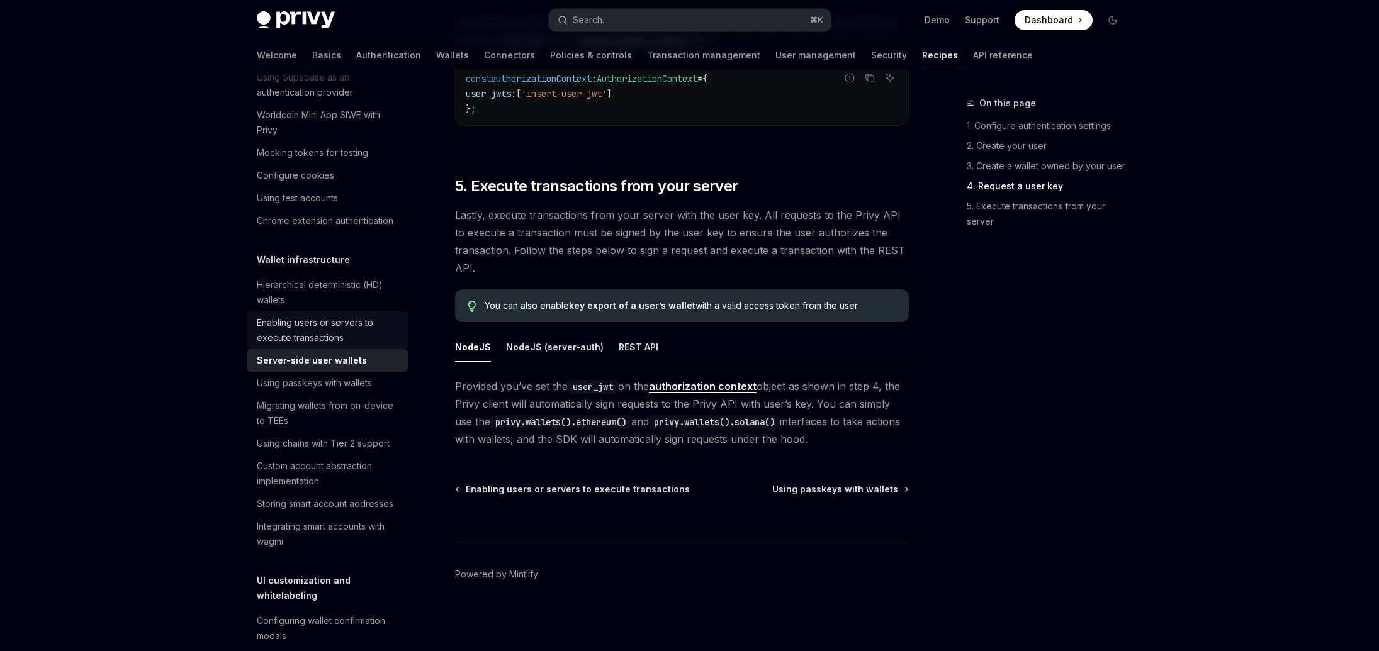
scroll to position [207, 0]
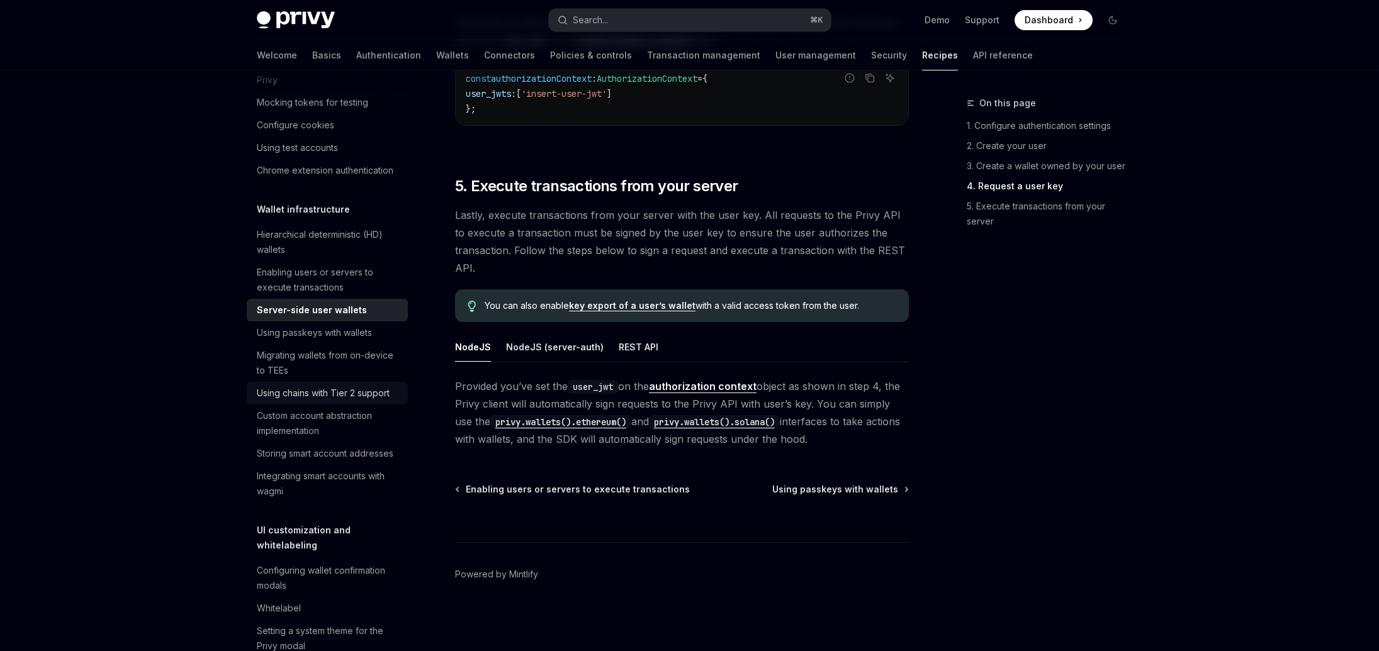
click at [291, 401] on div "Using chains with Tier 2 support" at bounding box center [323, 393] width 133 height 15
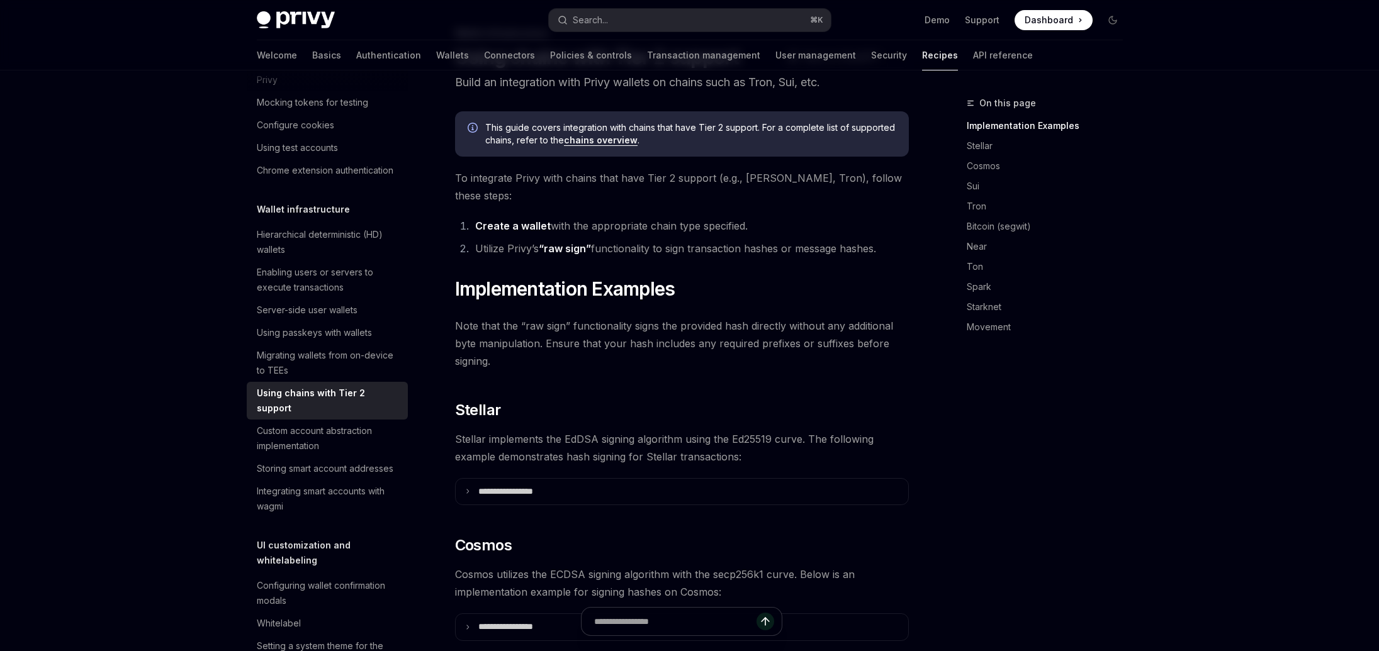
scroll to position [129, 0]
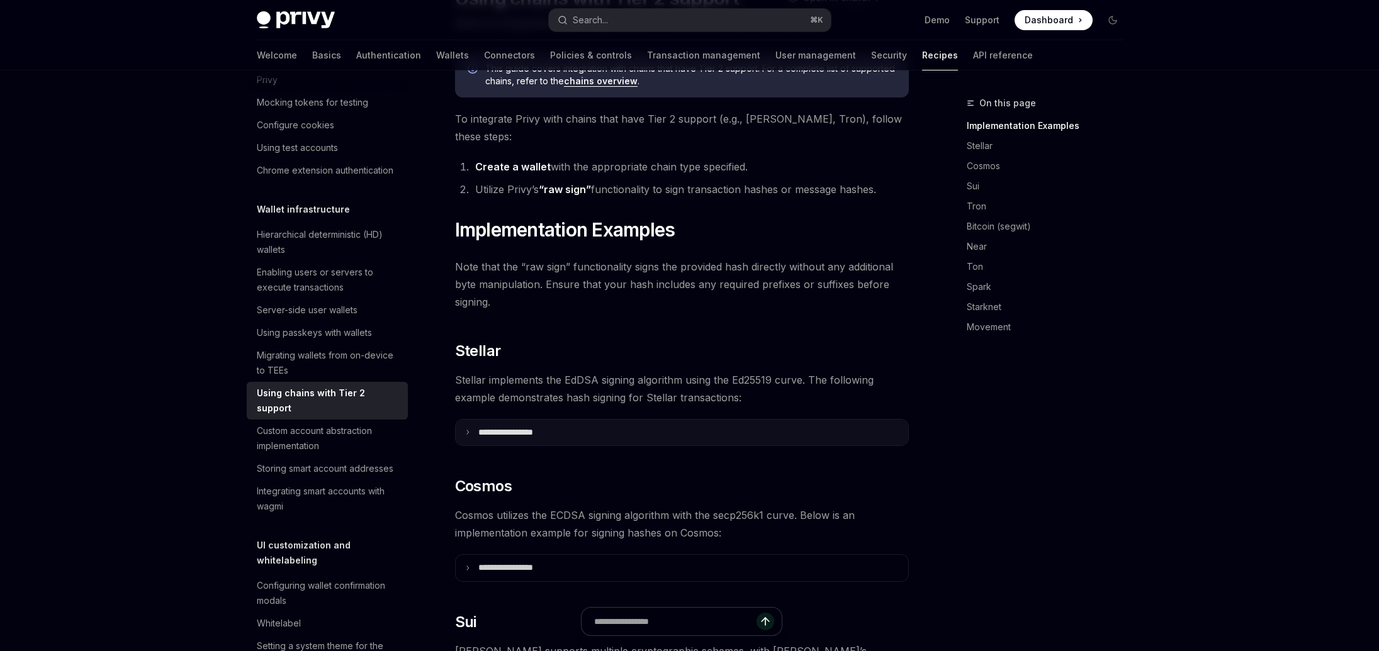
click at [531, 427] on p "**********" at bounding box center [521, 432] width 86 height 11
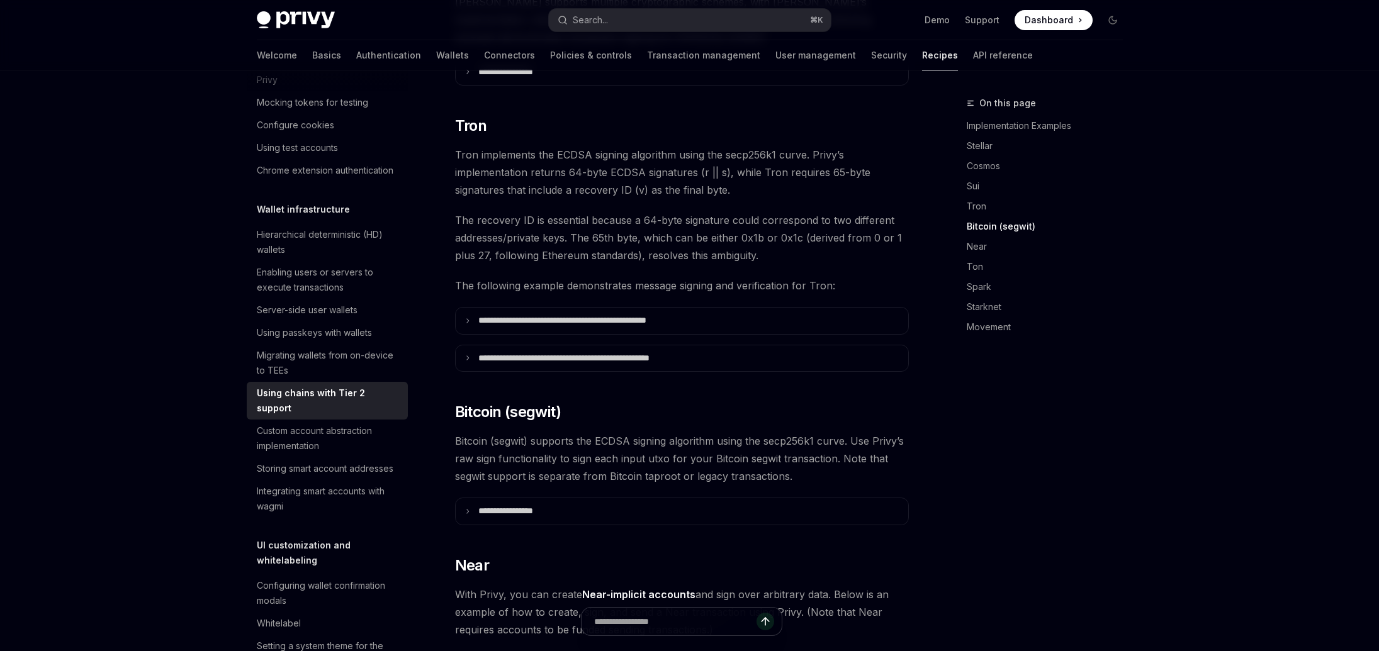
scroll to position [1168, 0]
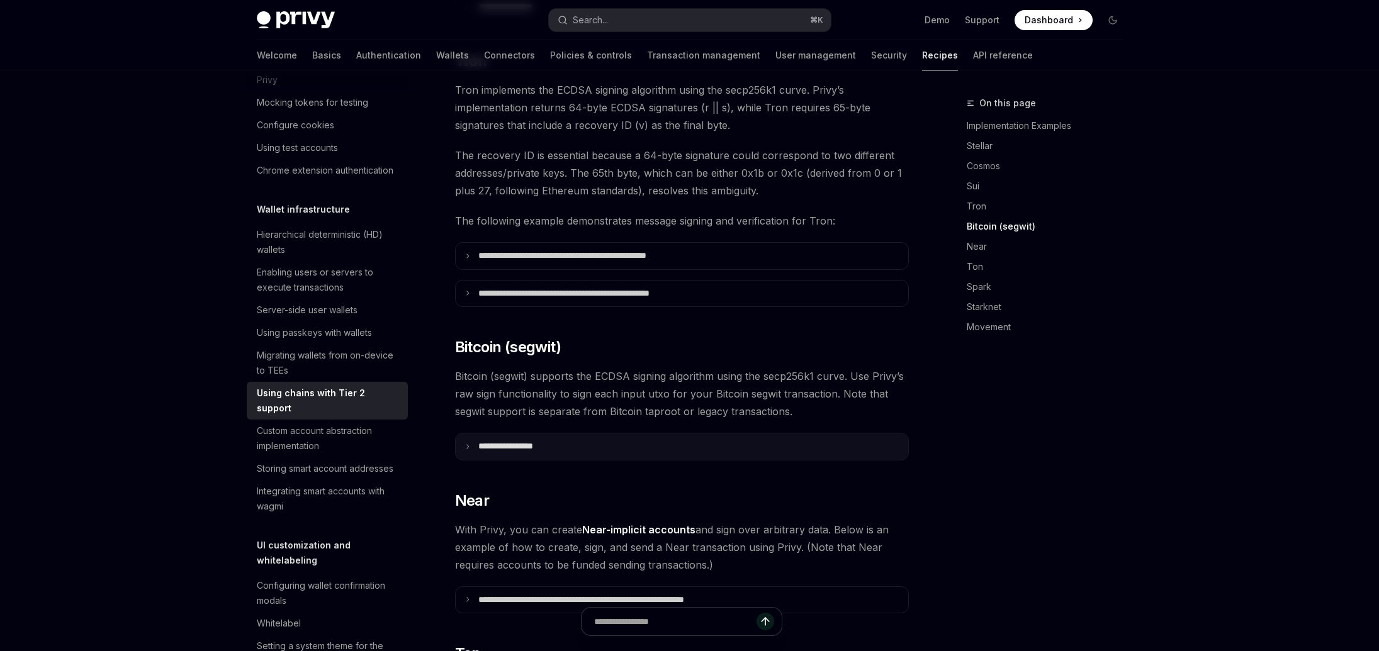
click at [515, 440] on summary "**********" at bounding box center [682, 447] width 453 height 26
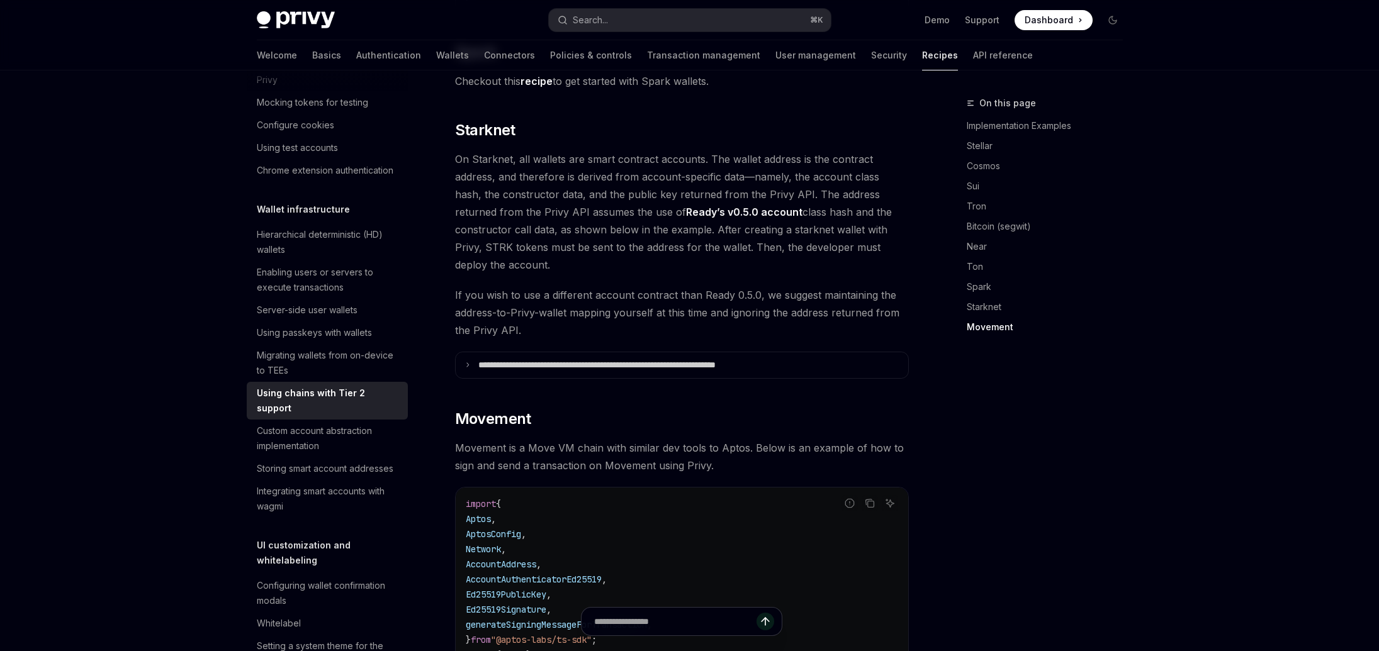
scroll to position [2998, 0]
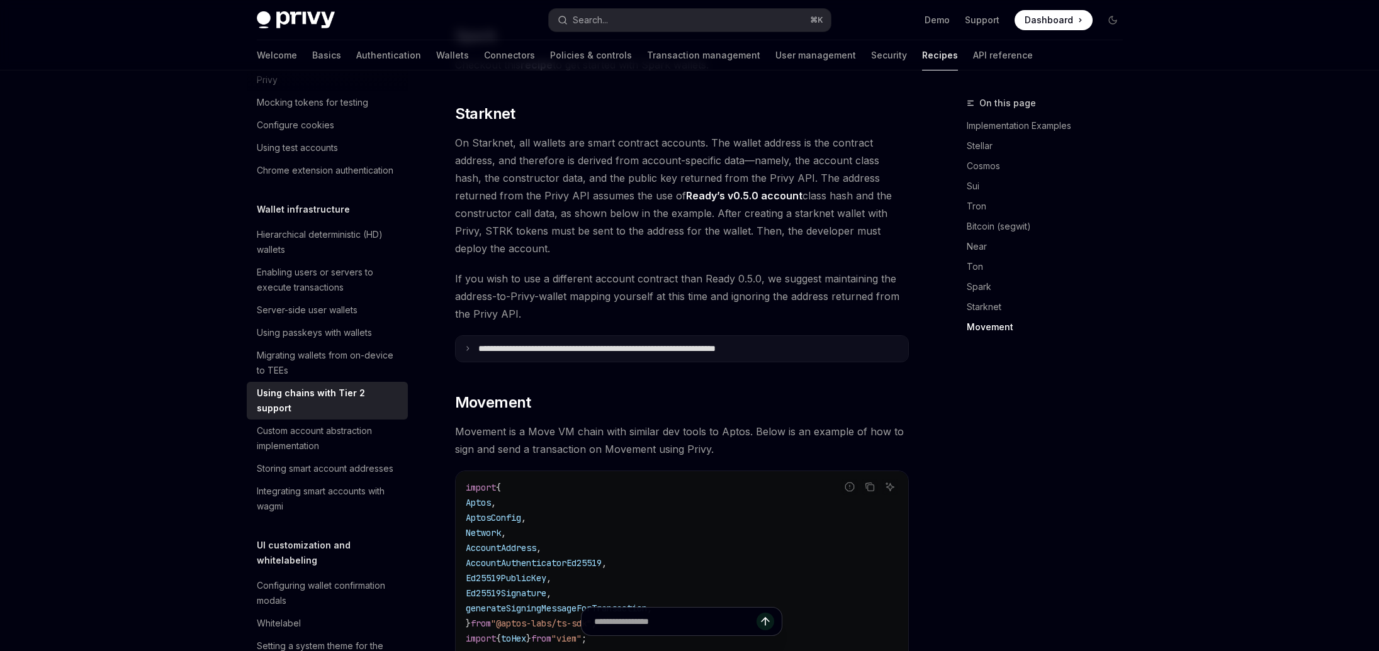
click at [483, 344] on p "**********" at bounding box center [642, 349] width 329 height 11
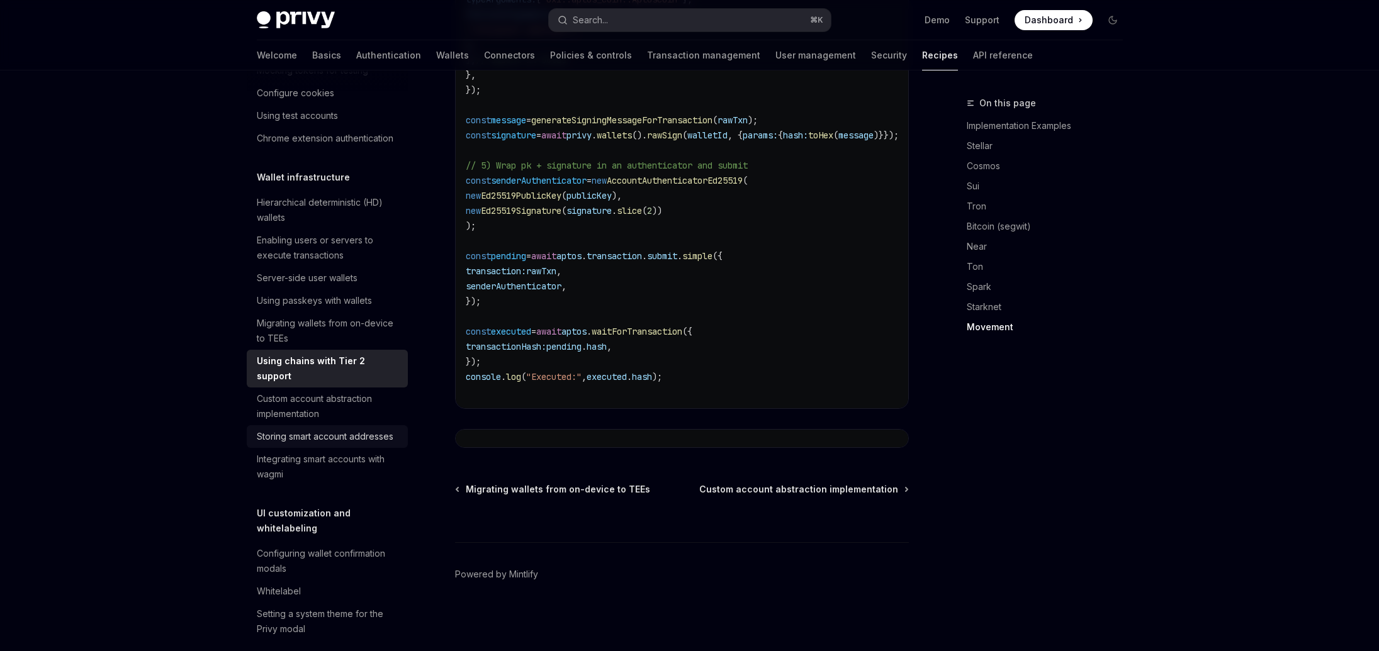
scroll to position [256, 0]
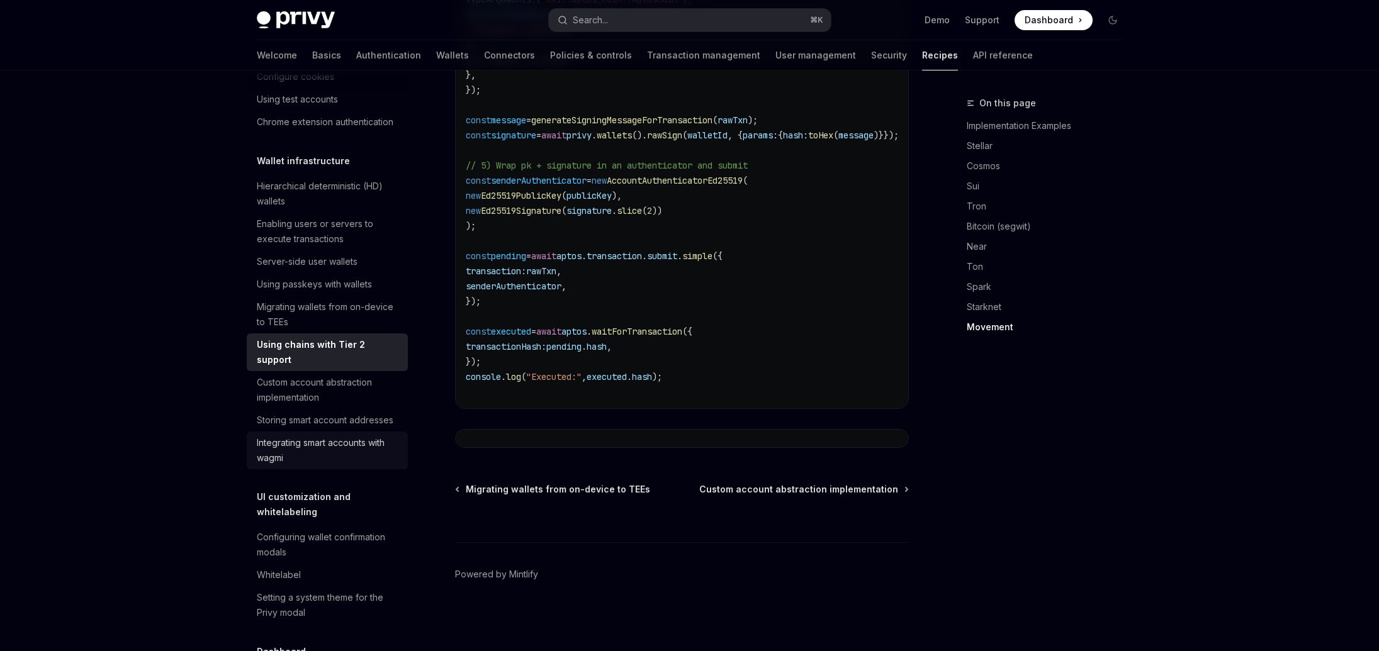
click at [271, 466] on div "Integrating smart accounts with wagmi" at bounding box center [329, 451] width 144 height 30
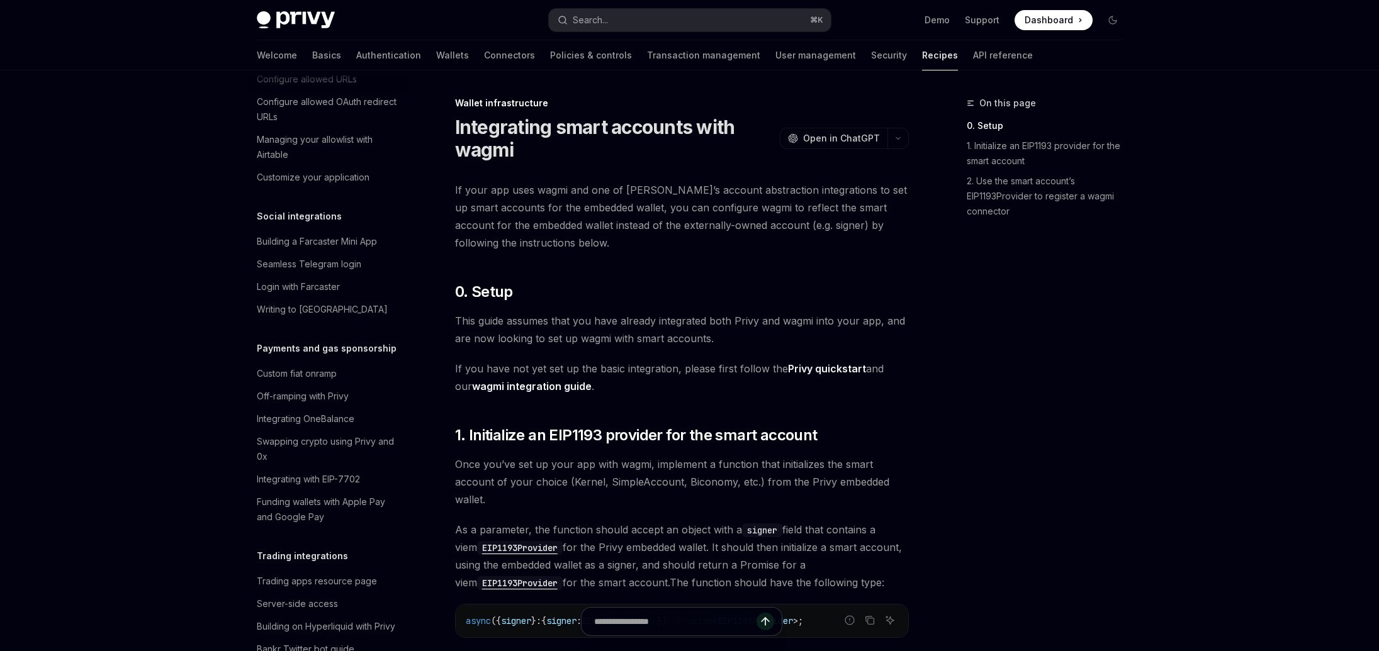
scroll to position [877, 0]
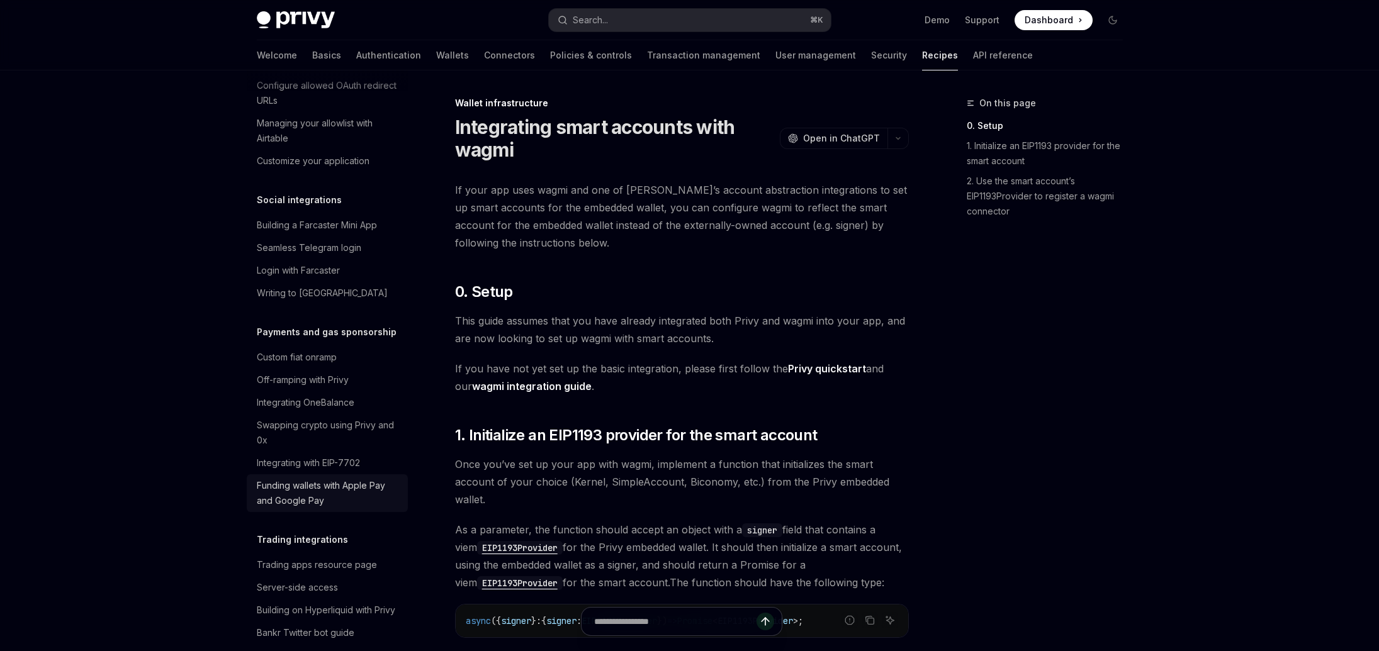
click at [297, 509] on div "Funding wallets with Apple Pay and Google Pay" at bounding box center [329, 493] width 144 height 30
type textarea "*"
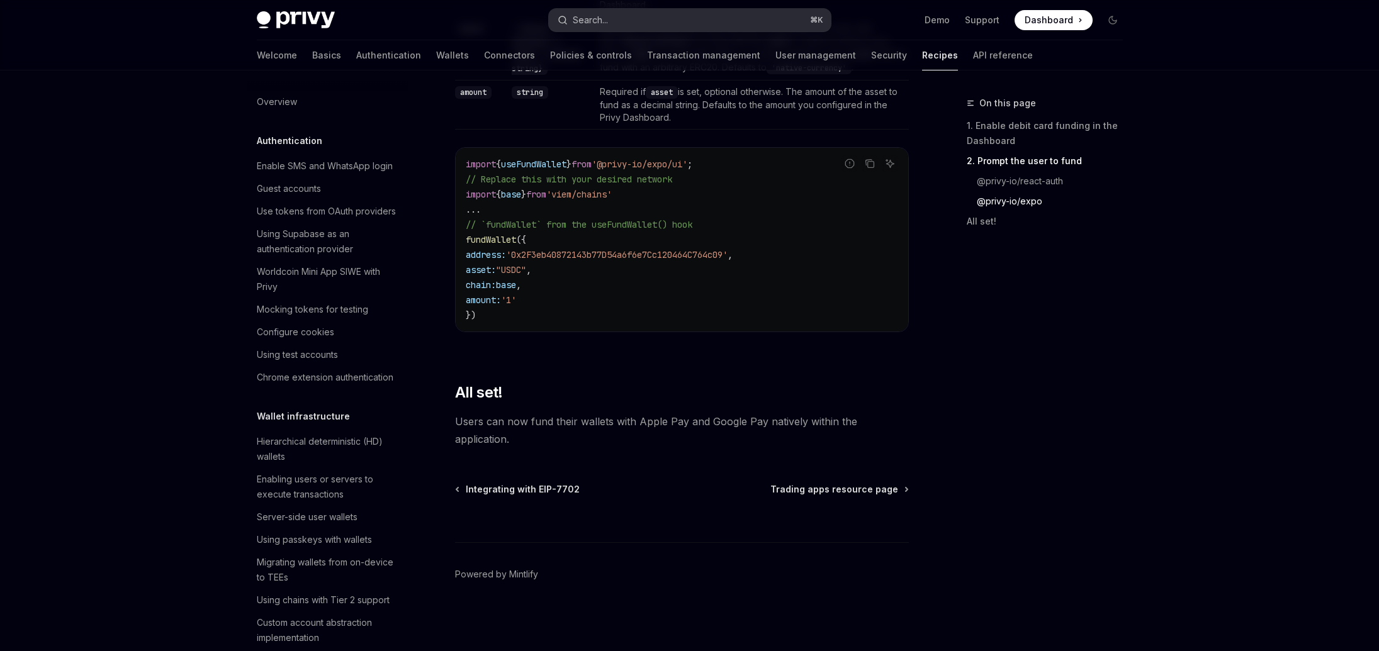
click at [702, 21] on button "Search... ⌘ K" at bounding box center [690, 20] width 282 height 23
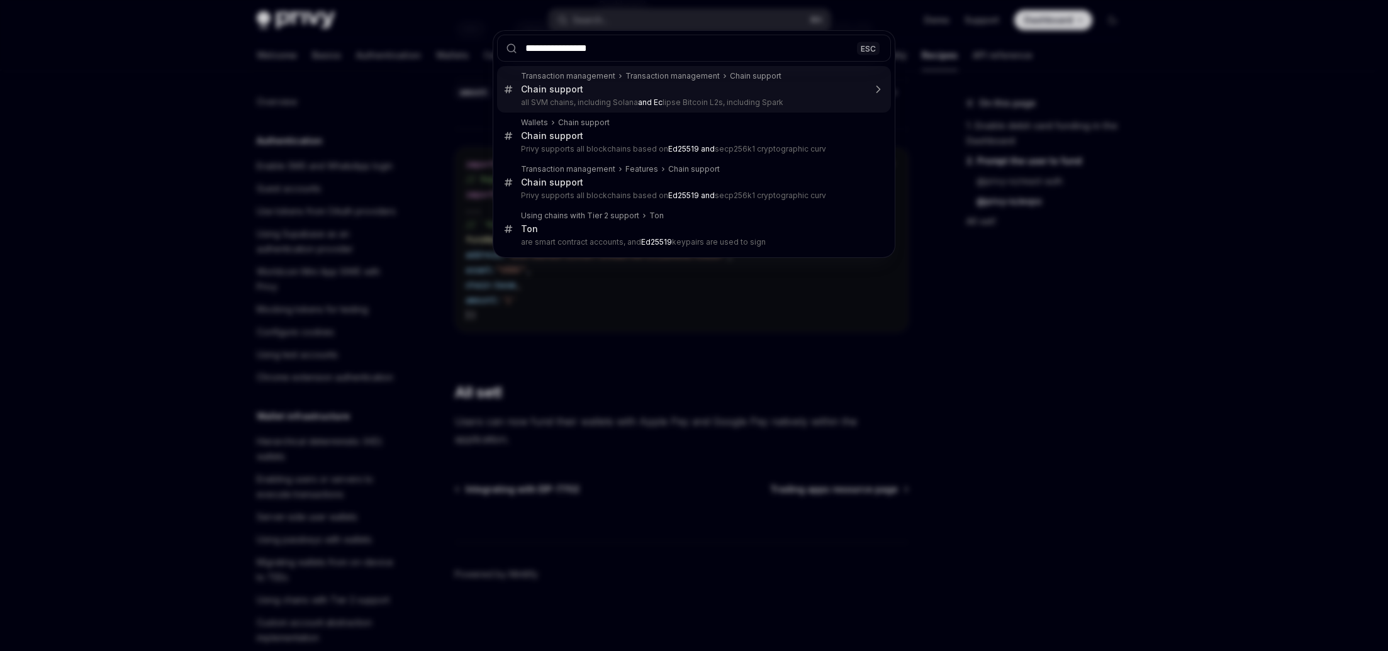
type input "**********"
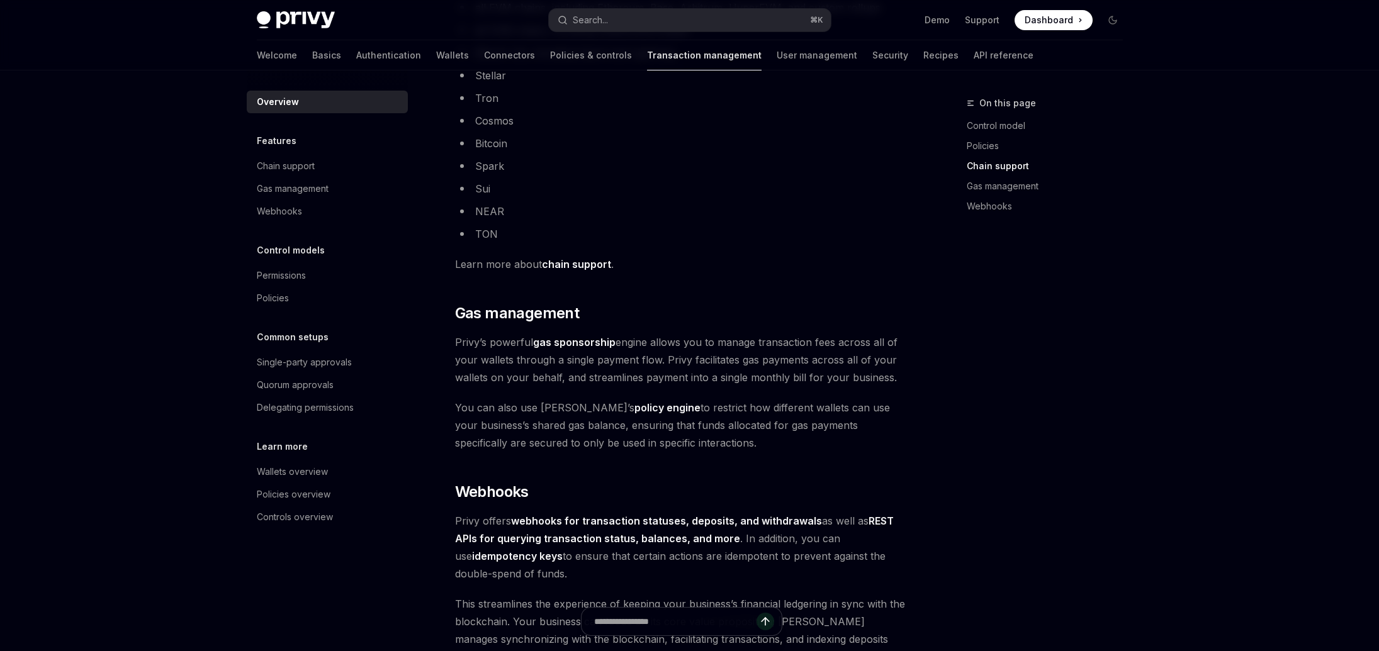
scroll to position [496, 0]
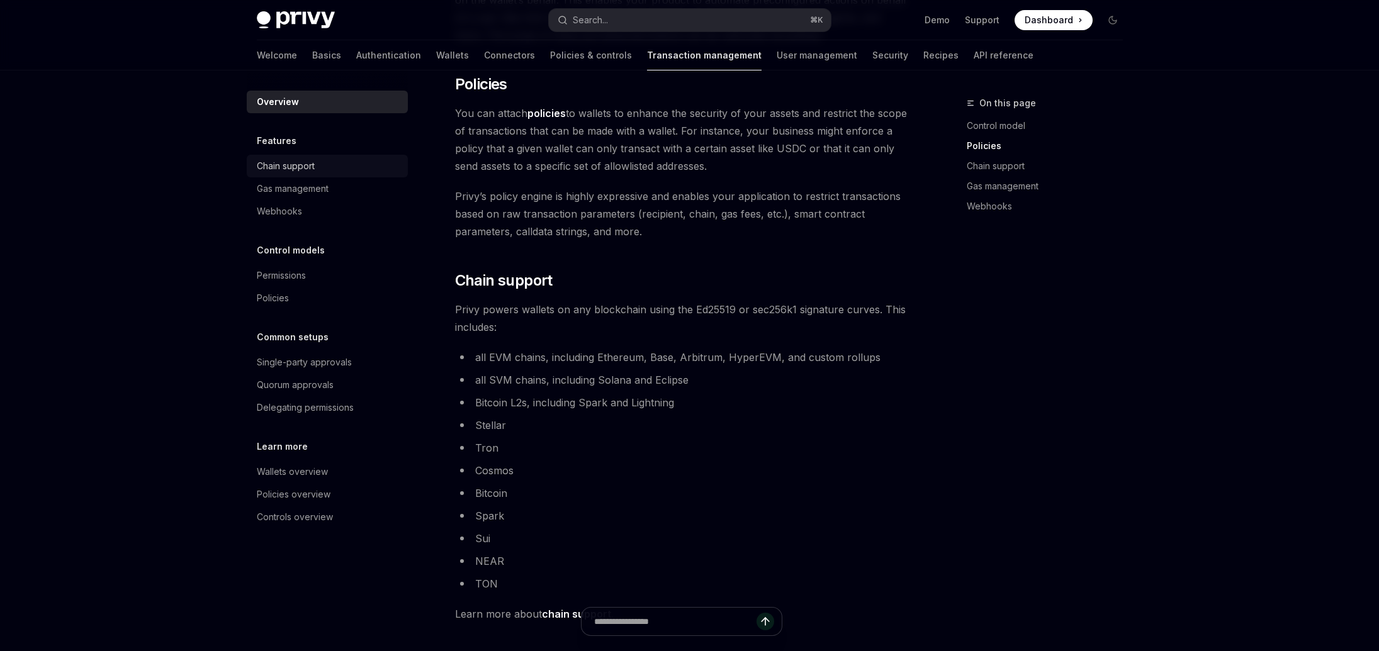
click at [296, 171] on div "Chain support" at bounding box center [286, 166] width 58 height 15
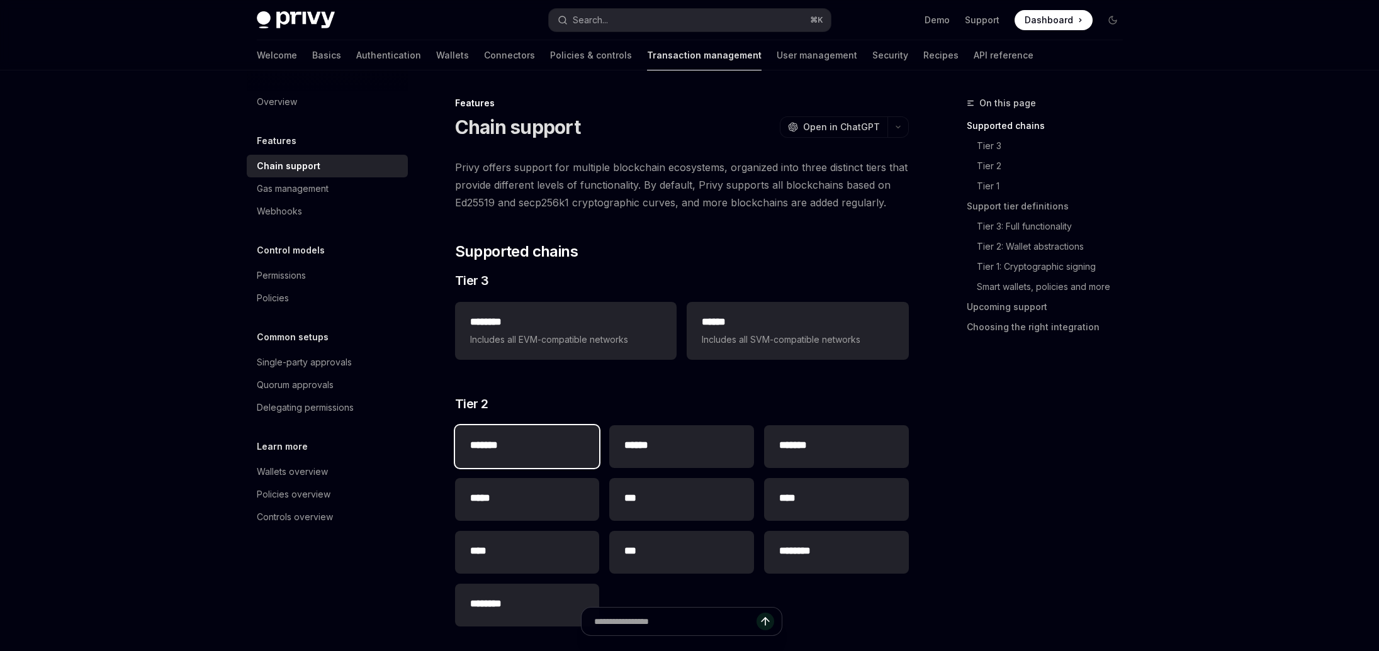
click at [504, 463] on div "*******" at bounding box center [527, 446] width 145 height 43
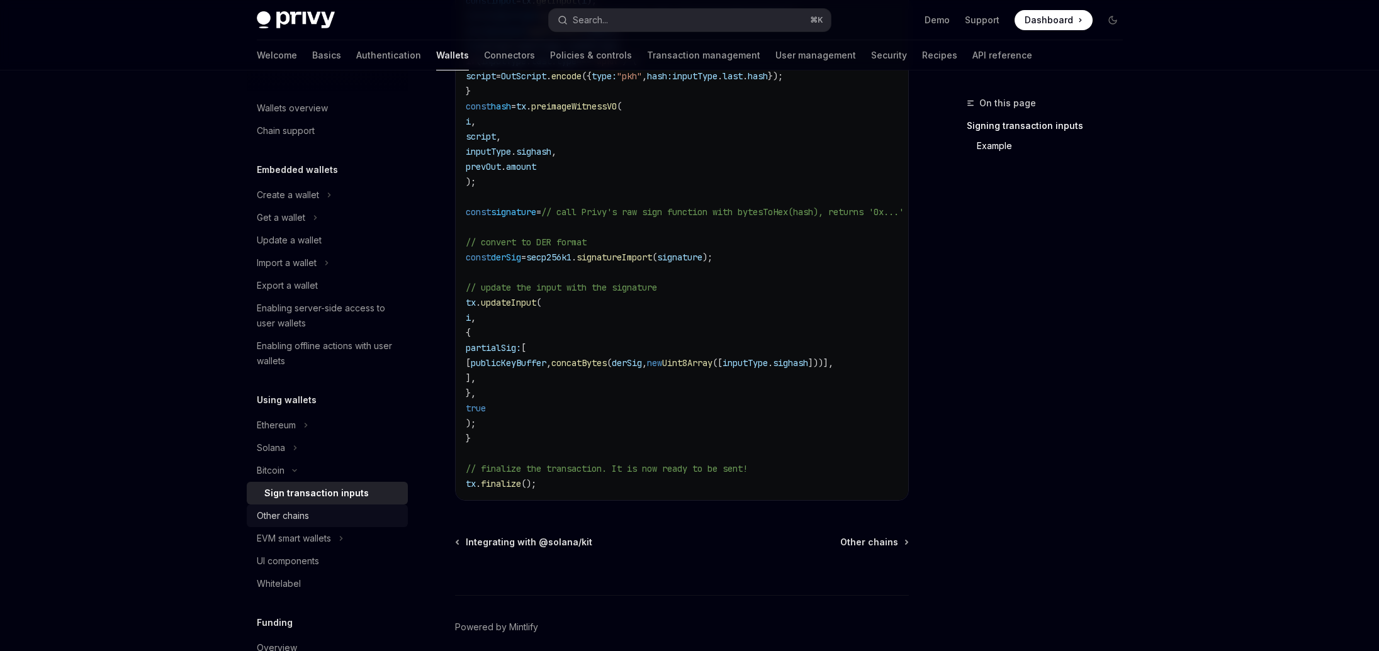
click at [271, 509] on div "Other chains" at bounding box center [283, 516] width 52 height 15
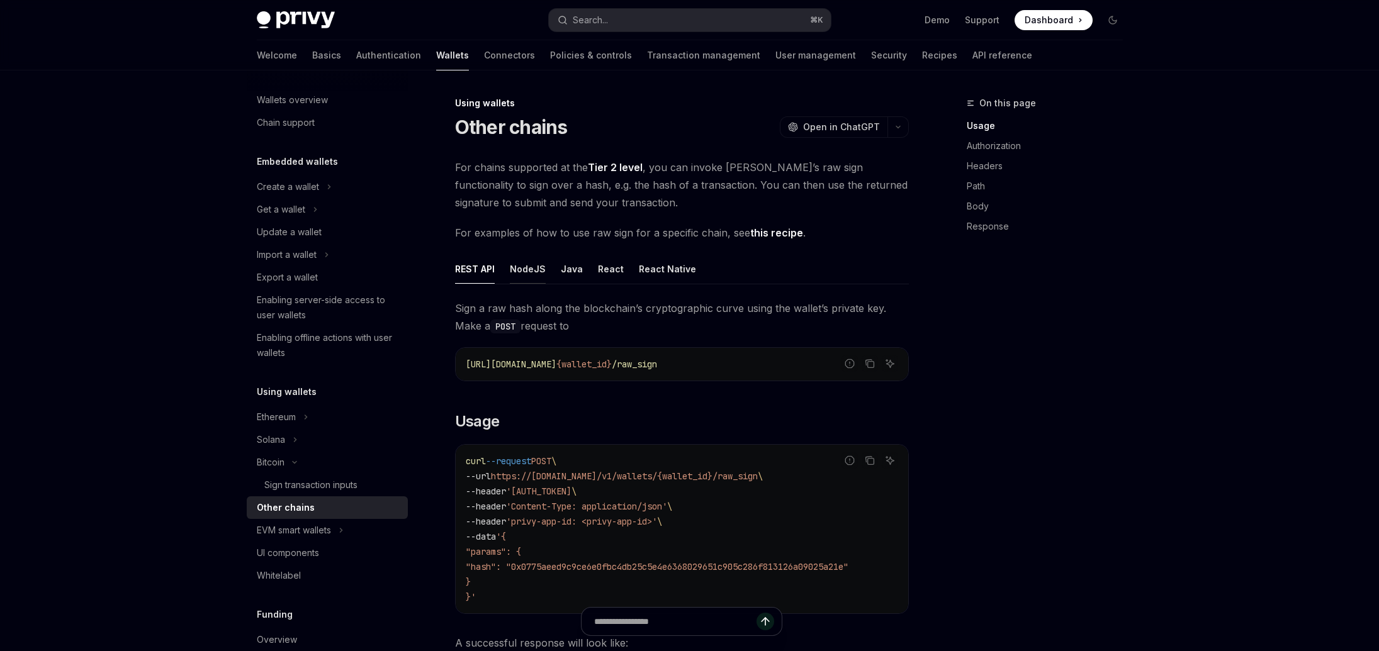
click at [532, 276] on div "NodeJS" at bounding box center [528, 269] width 36 height 30
type textarea "*"
